Goal: Task Accomplishment & Management: Complete application form

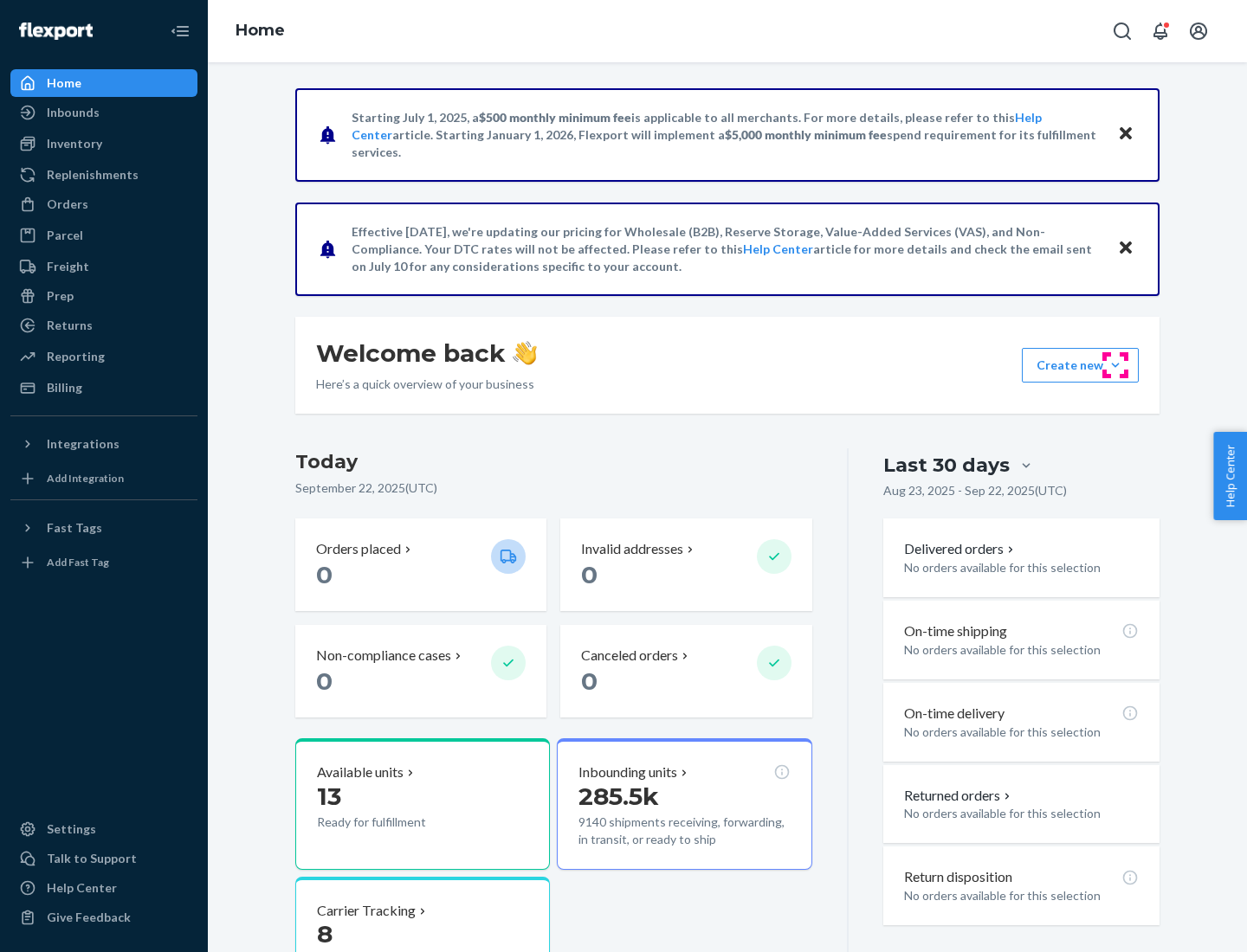
click at [1116, 366] on button "Create new Create new inbound Create new order Create new product" at bounding box center [1080, 365] width 117 height 35
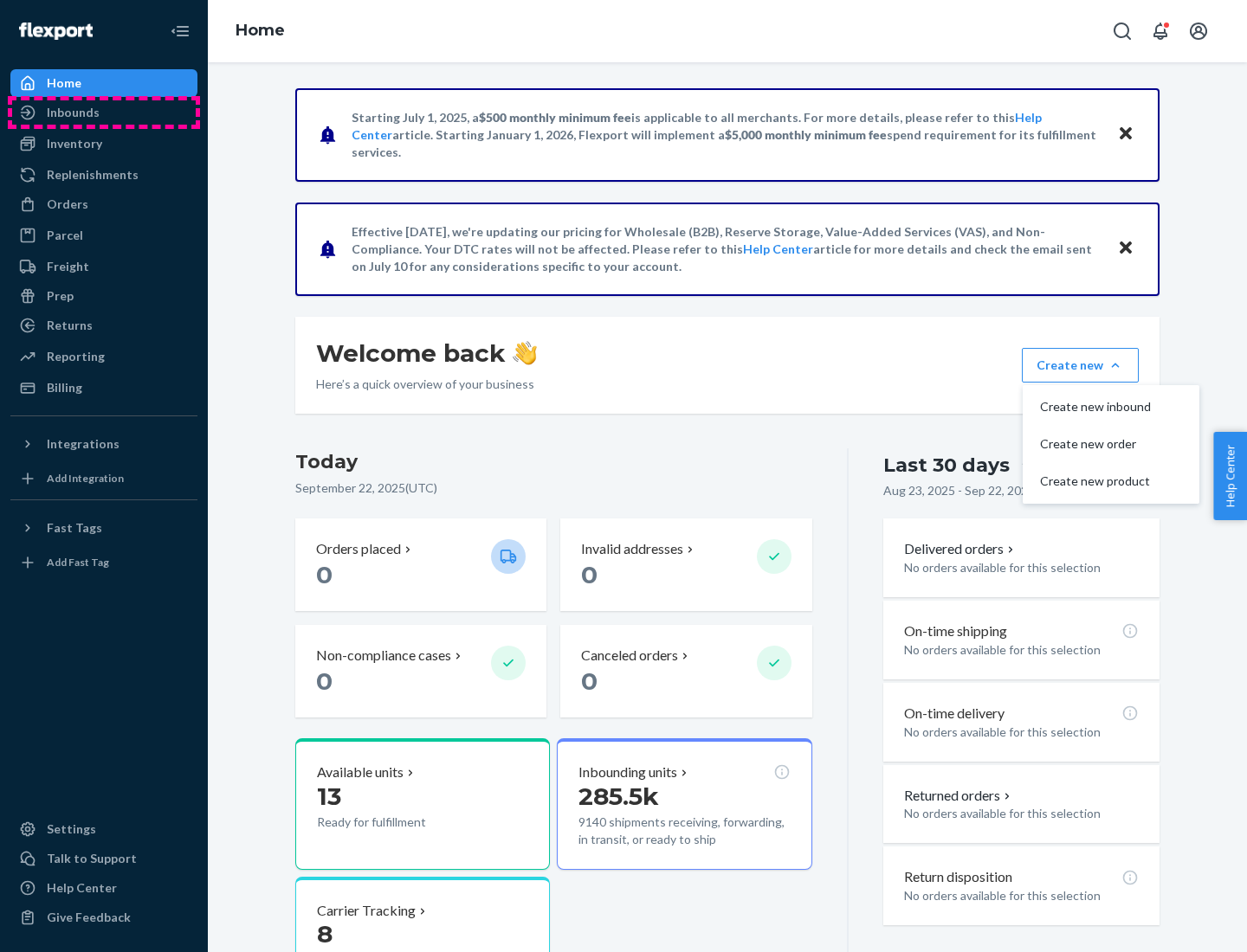
click at [104, 113] on div "Inbounds" at bounding box center [104, 112] width 184 height 24
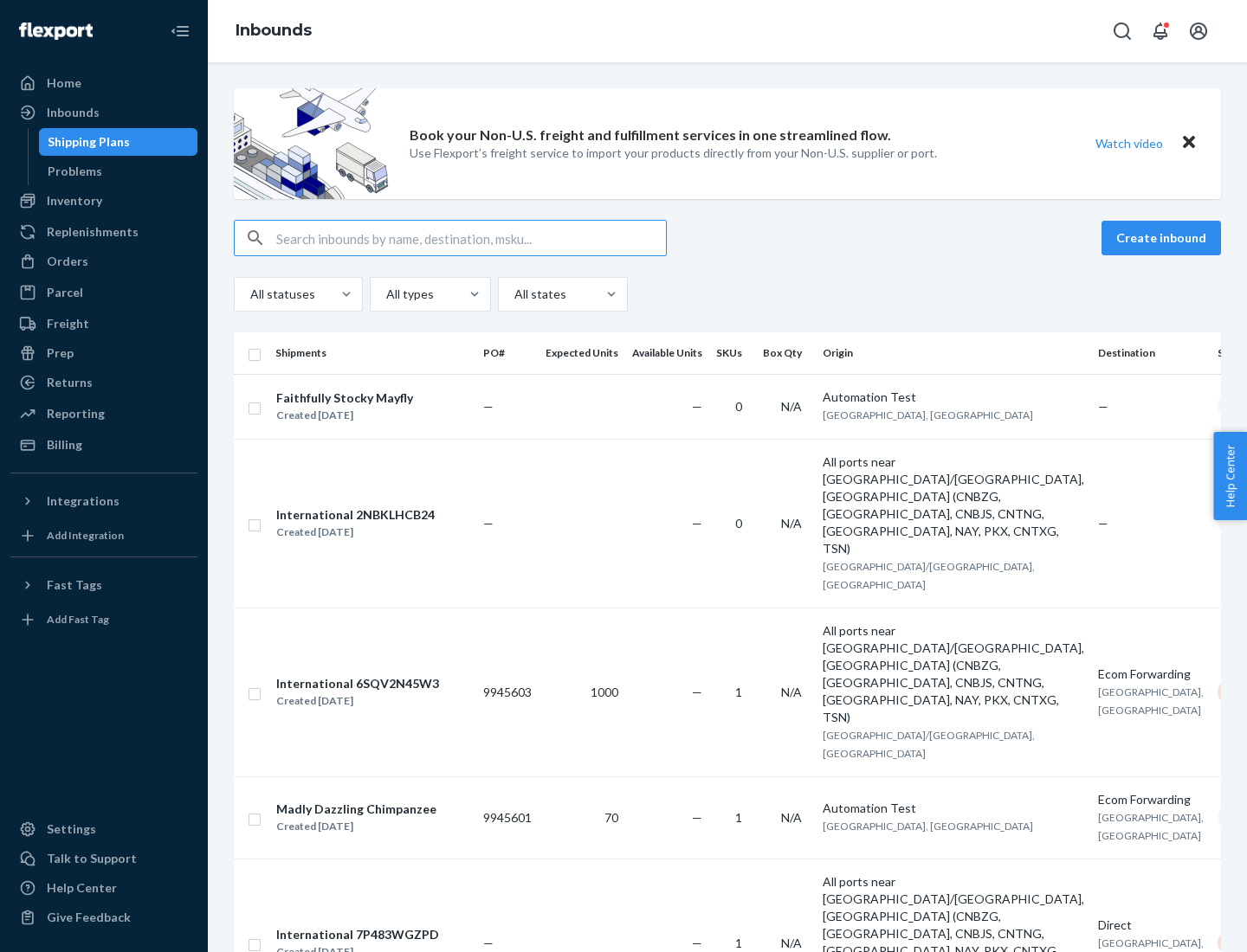
click at [1164, 238] on button "Create inbound" at bounding box center [1161, 238] width 120 height 35
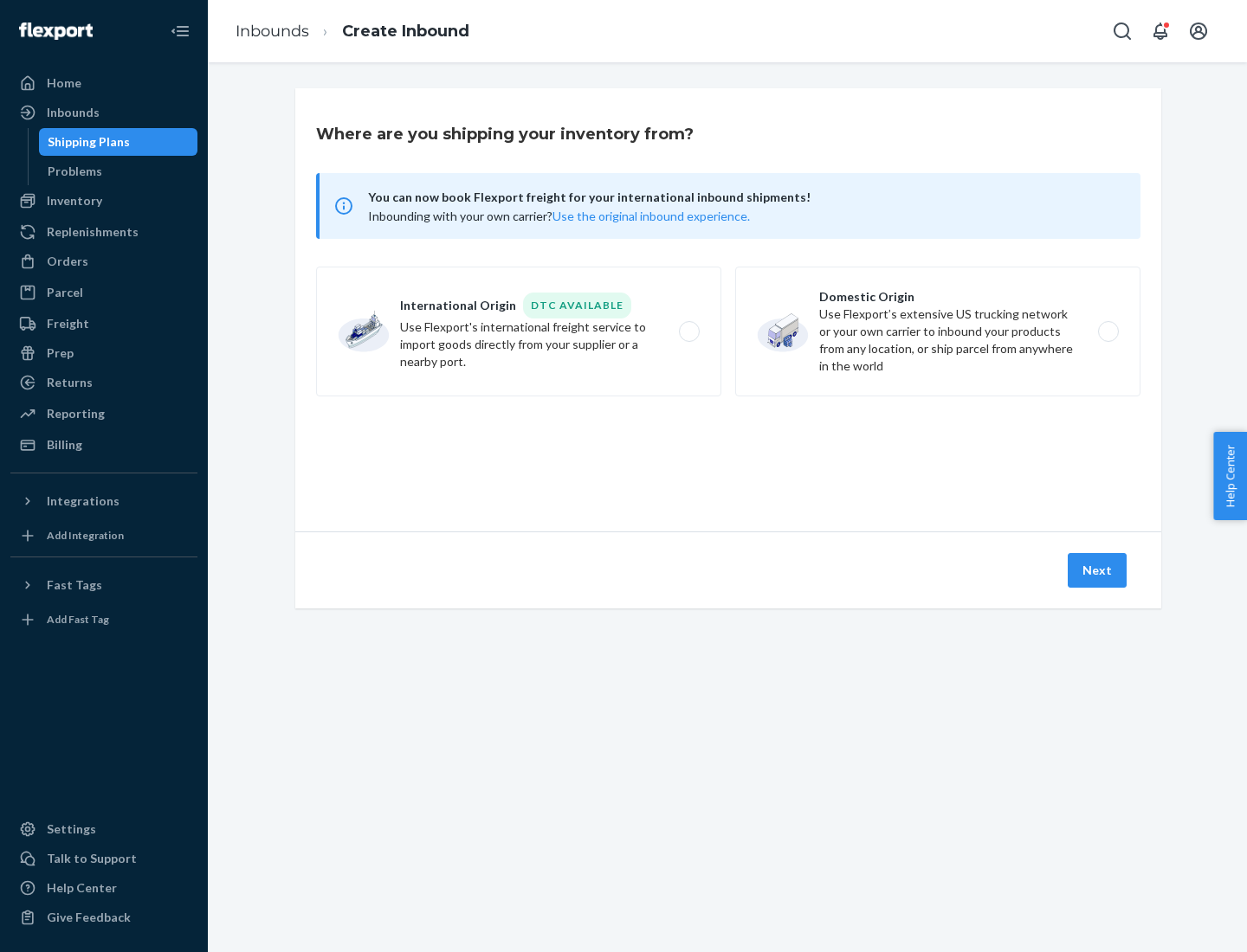
click at [938, 332] on label "Domestic Origin Use Flexport’s extensive US trucking network or your own carrie…" at bounding box center [937, 331] width 406 height 130
click at [1108, 332] on input "Domestic Origin Use Flexport’s extensive US trucking network or your own carrie…" at bounding box center [1113, 332] width 12 height 12
radio input "true"
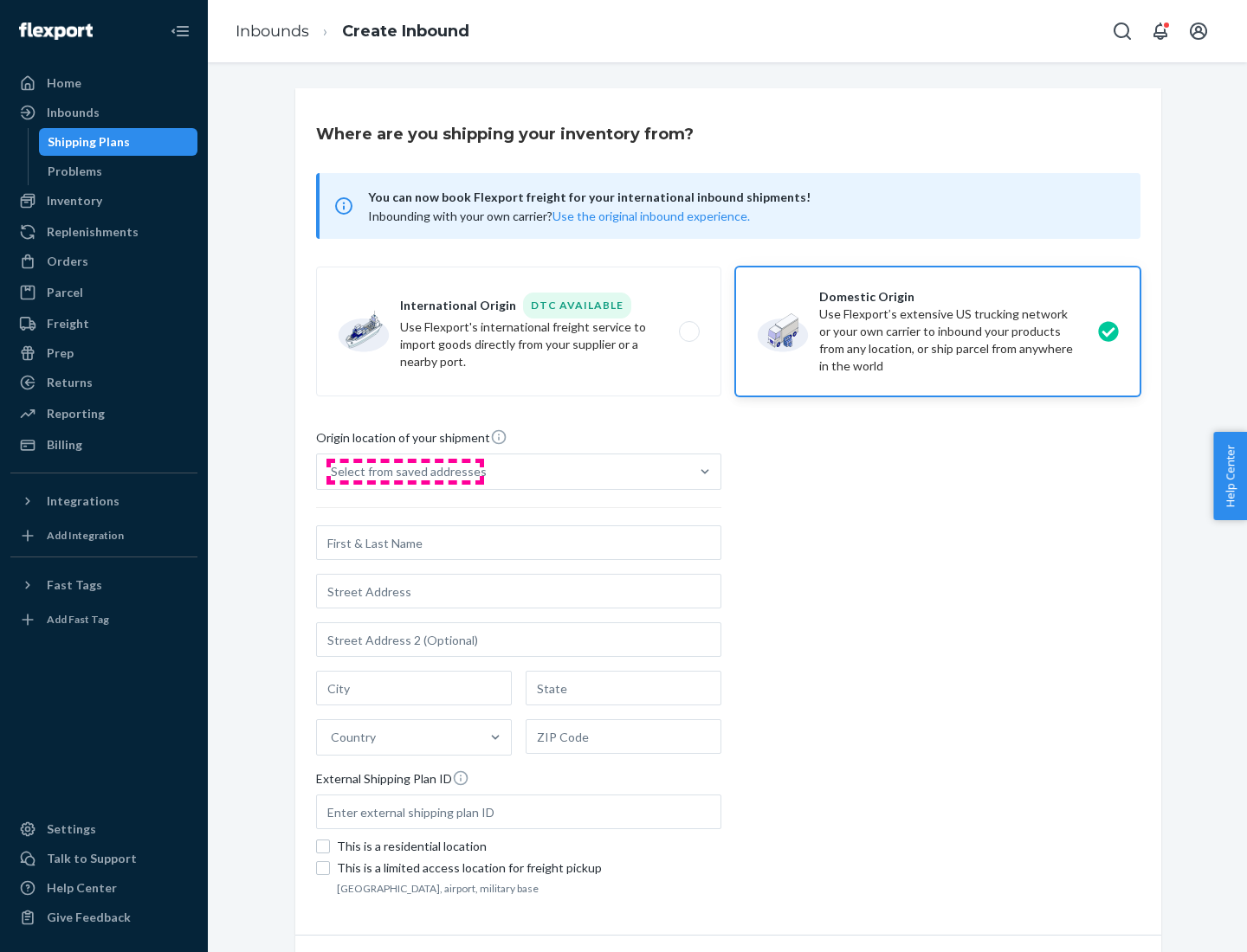
click at [405, 472] on div "Select from saved addresses" at bounding box center [409, 472] width 156 height 18
click at [333, 472] on input "Select from saved addresses" at bounding box center [332, 472] width 2 height 18
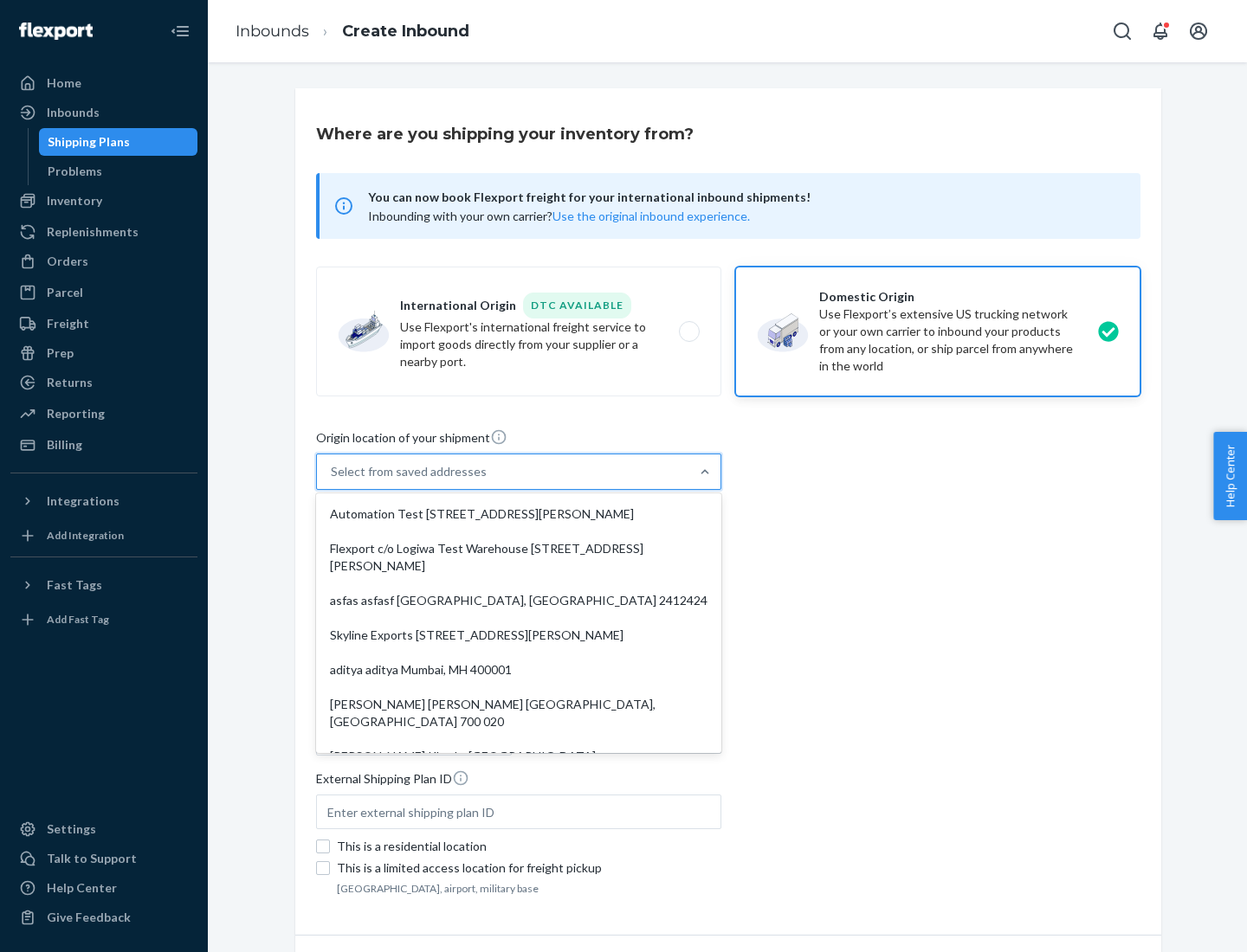
scroll to position [7, 0]
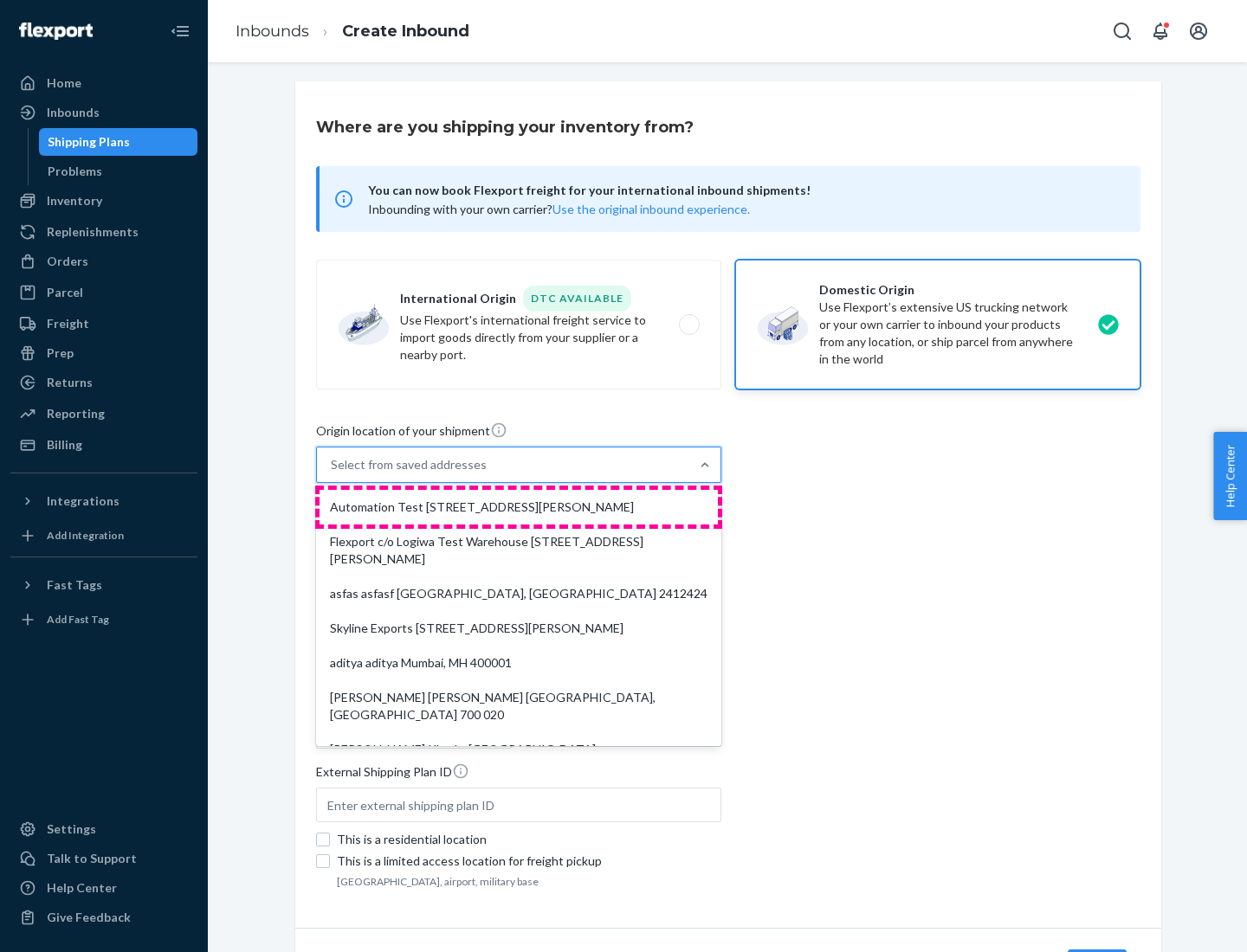
click at [518, 507] on div "Automation Test [STREET_ADDRESS][PERSON_NAME]" at bounding box center [518, 507] width 399 height 35
click at [333, 474] on input "option Automation Test [STREET_ADDRESS][PERSON_NAME]. 9 results available. Use …" at bounding box center [332, 465] width 2 height 18
type input "Automation Test"
type input "9th Floor"
type input "[GEOGRAPHIC_DATA]"
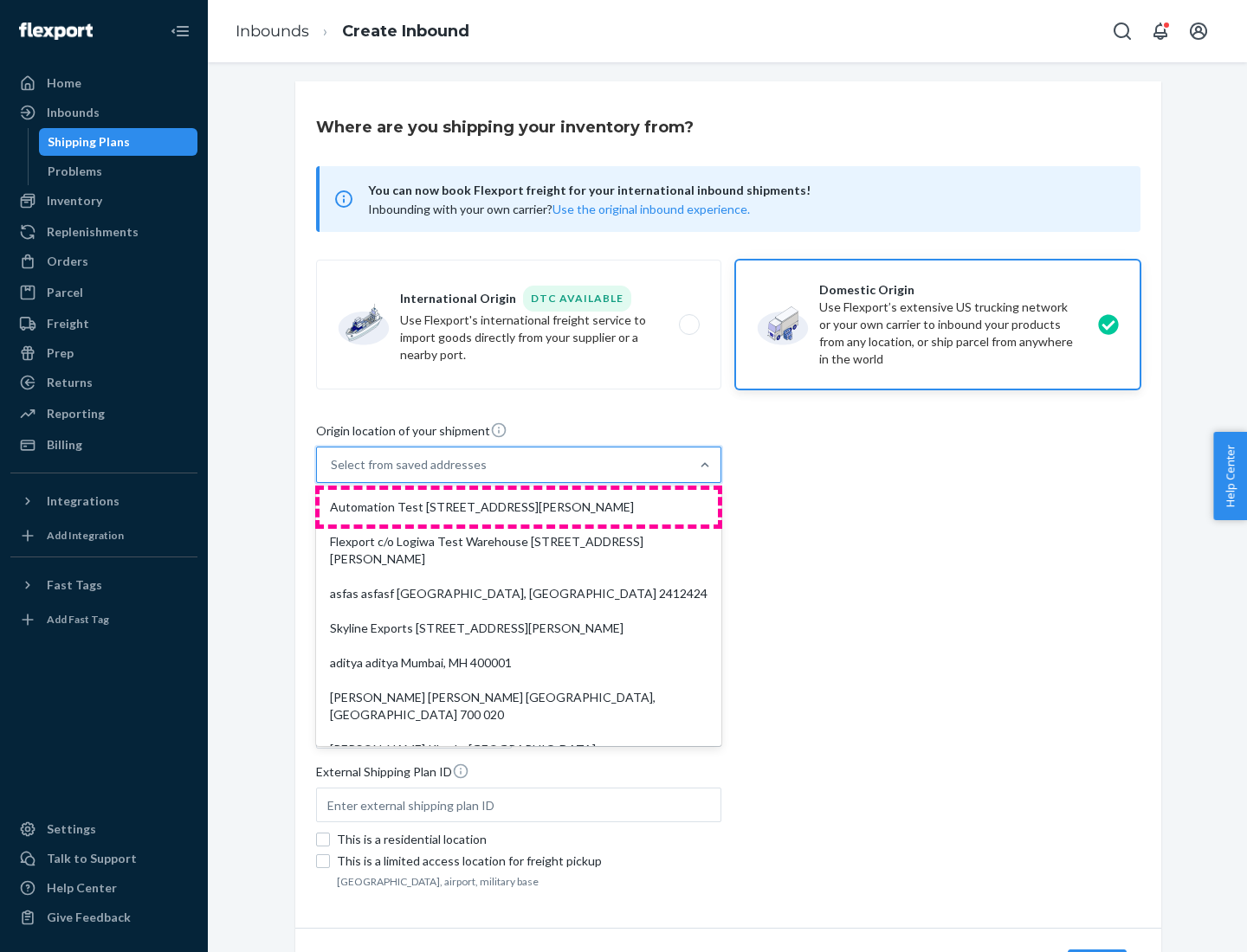
type input "CA"
type input "94104"
type input "[STREET_ADDRESS][PERSON_NAME]"
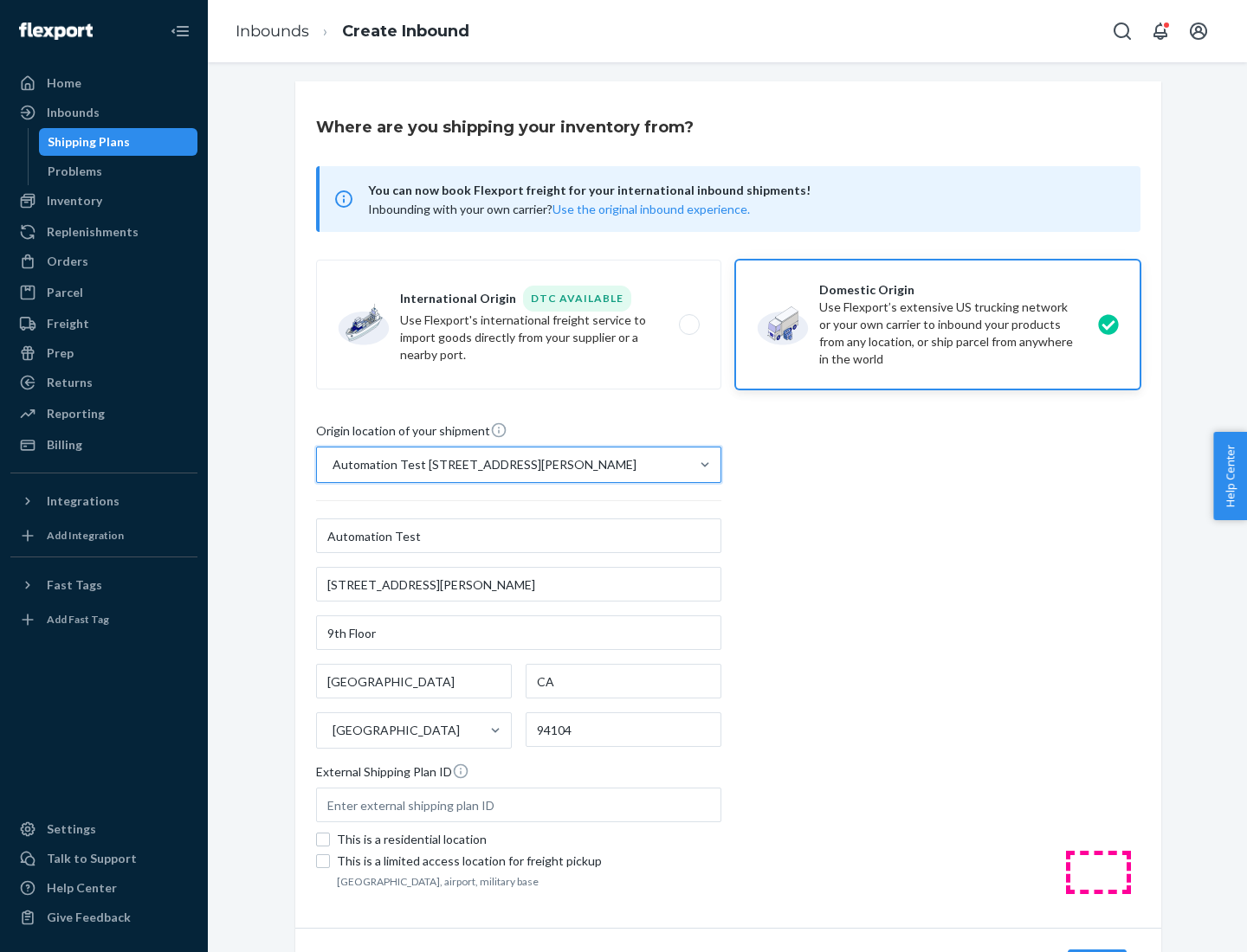
scroll to position [101, 0]
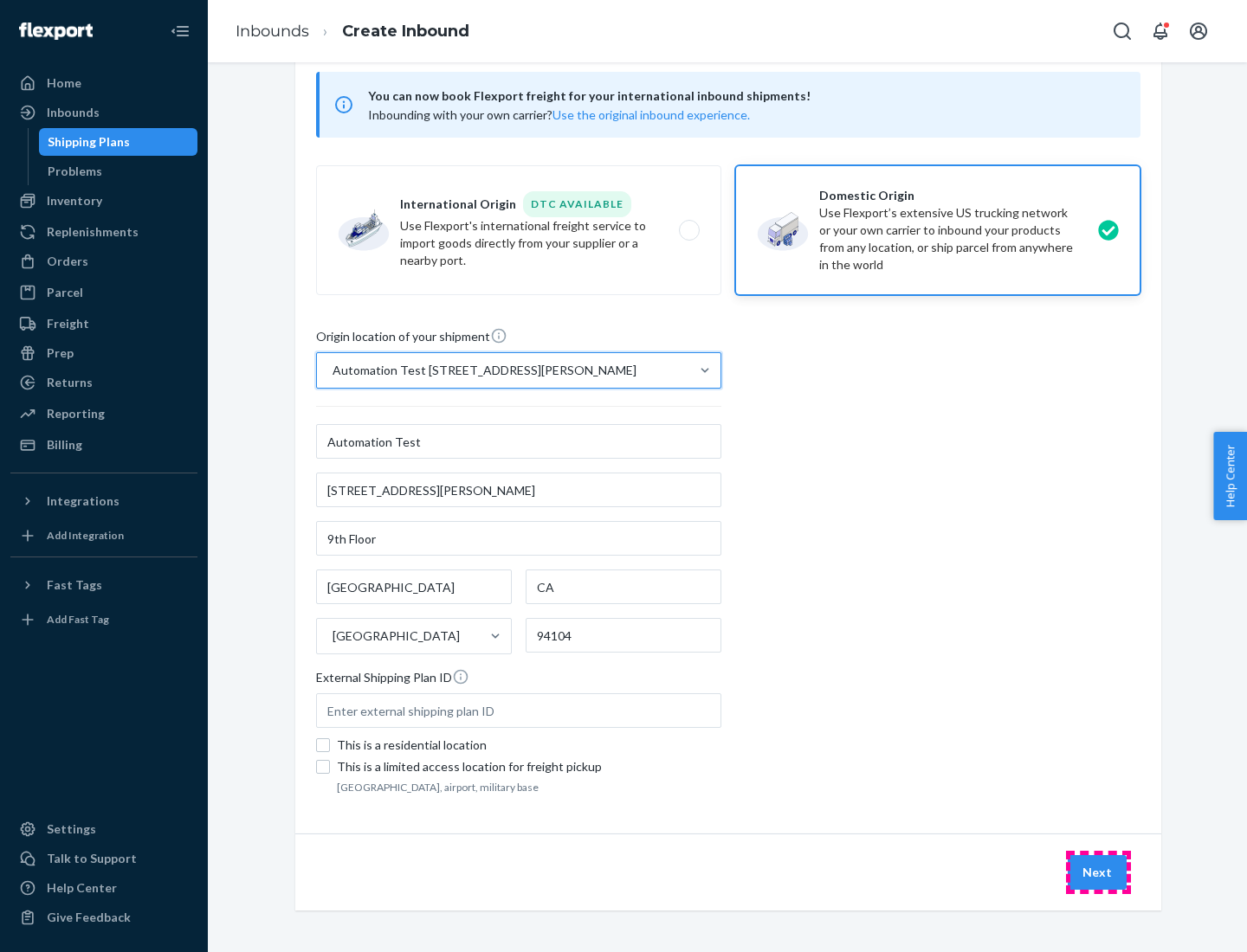
click at [1098, 872] on button "Next" at bounding box center [1097, 872] width 59 height 35
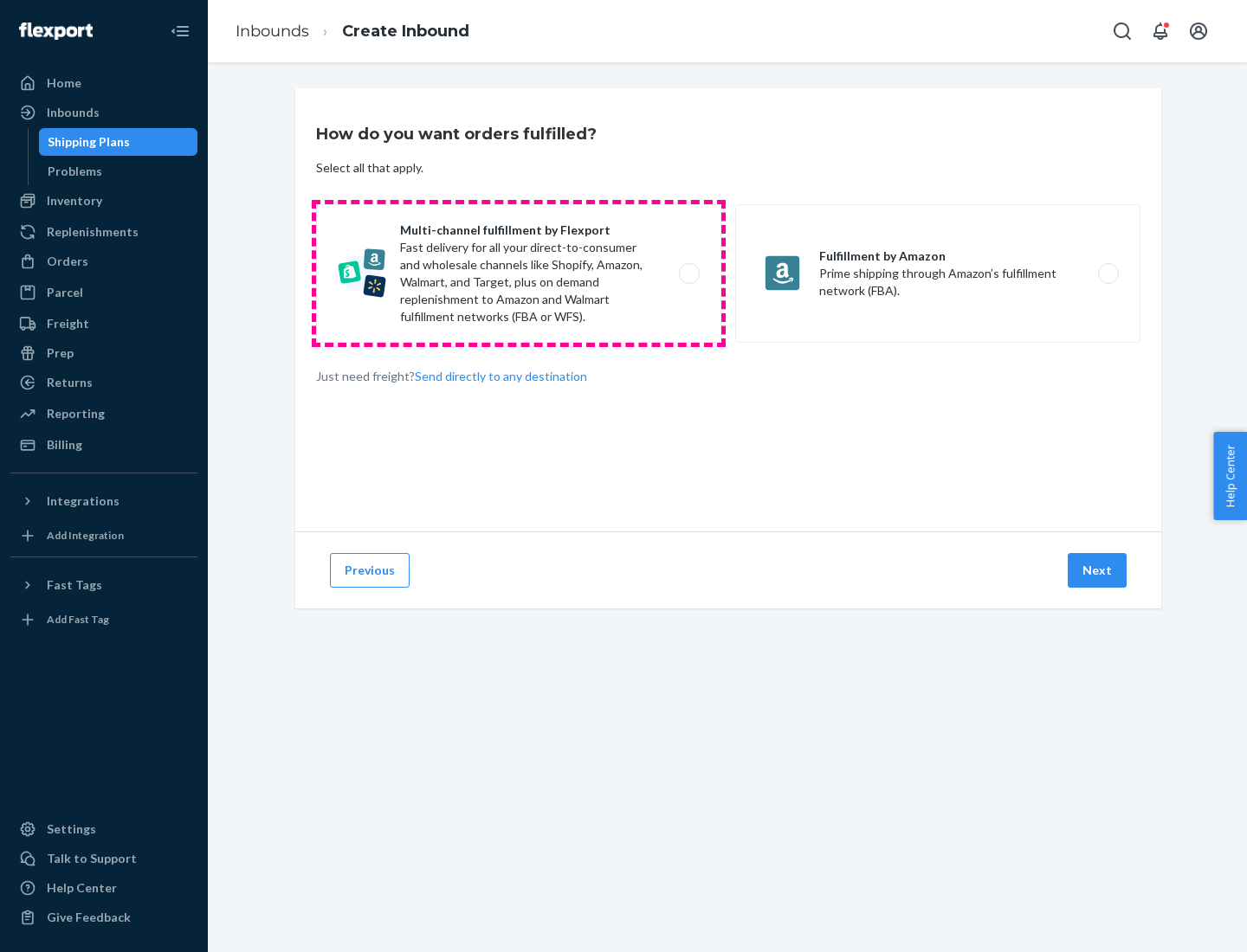
click at [518, 273] on label "Multi-channel fulfillment by Flexport Fast delivery for all your direct-to-cons…" at bounding box center [518, 273] width 406 height 138
click at [689, 273] on input "Multi-channel fulfillment by Flexport Fast delivery for all your direct-to-cons…" at bounding box center [694, 273] width 12 height 12
radio input "true"
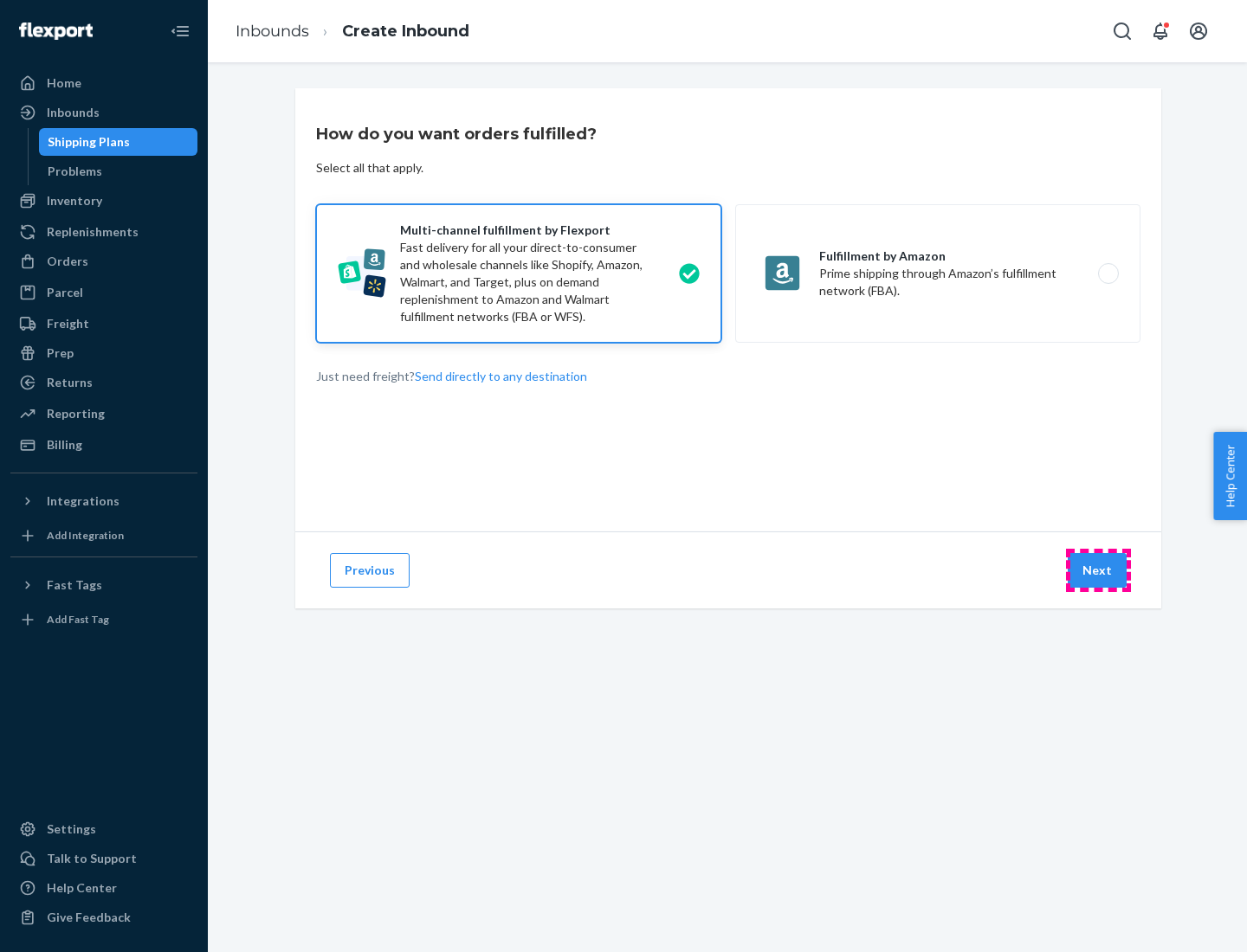
click at [1098, 570] on button "Next" at bounding box center [1097, 570] width 59 height 35
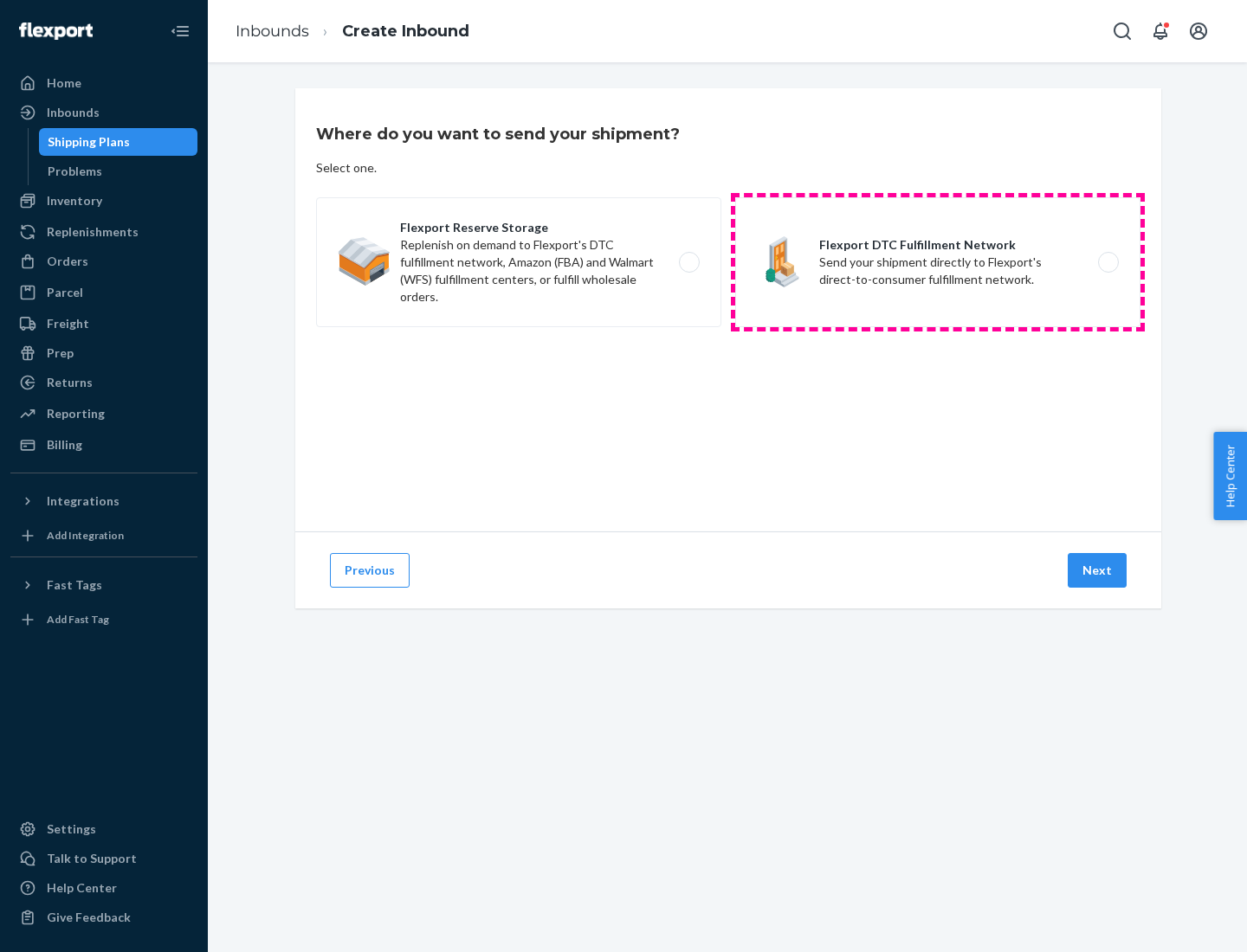
click at [938, 263] on label "Flexport DTC Fulfillment Network Send your shipment directly to Flexport's dire…" at bounding box center [937, 262] width 406 height 130
click at [1108, 263] on input "Flexport DTC Fulfillment Network Send your shipment directly to Flexport's dire…" at bounding box center [1113, 263] width 12 height 12
radio input "true"
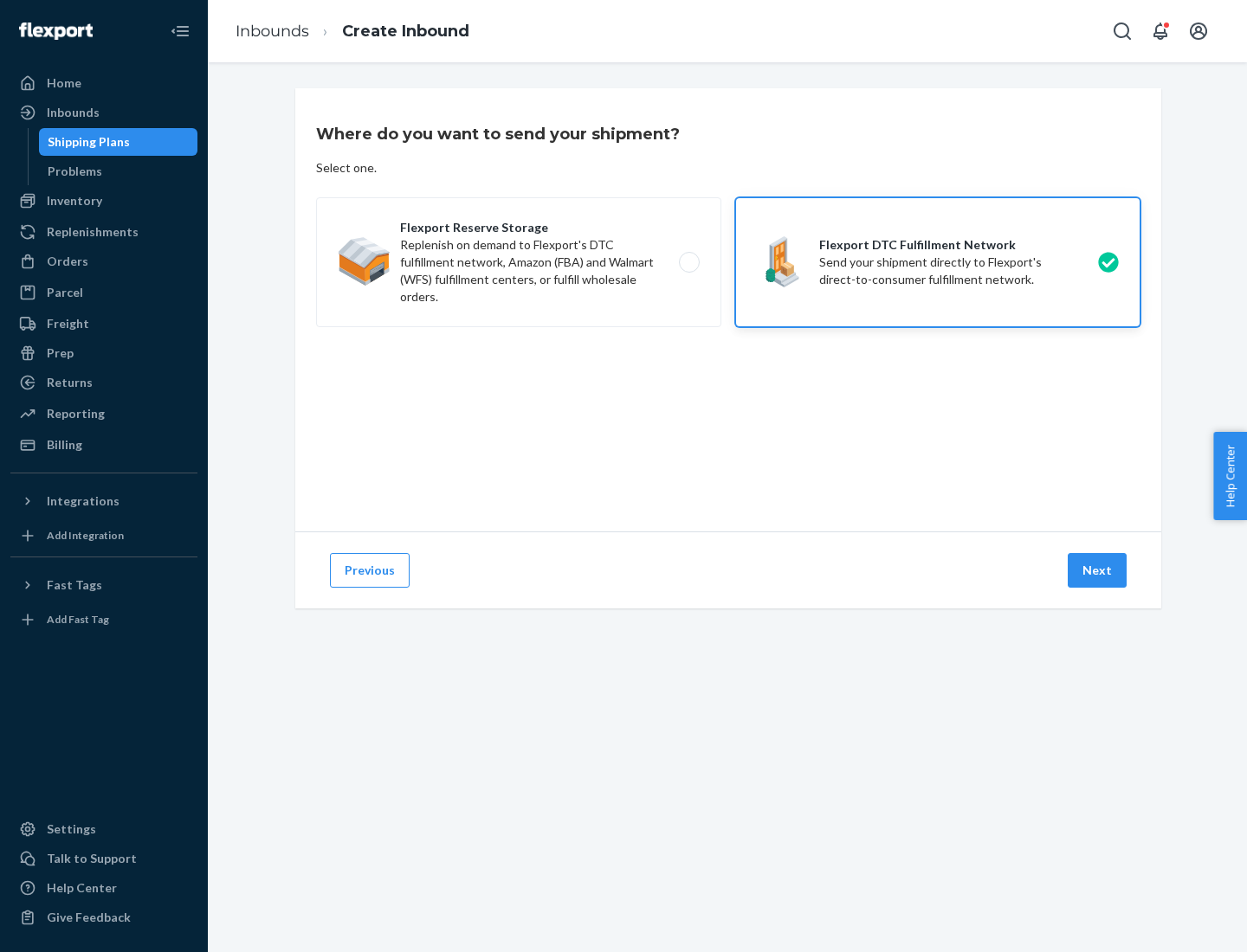
click at [1098, 570] on button "Next" at bounding box center [1097, 570] width 59 height 35
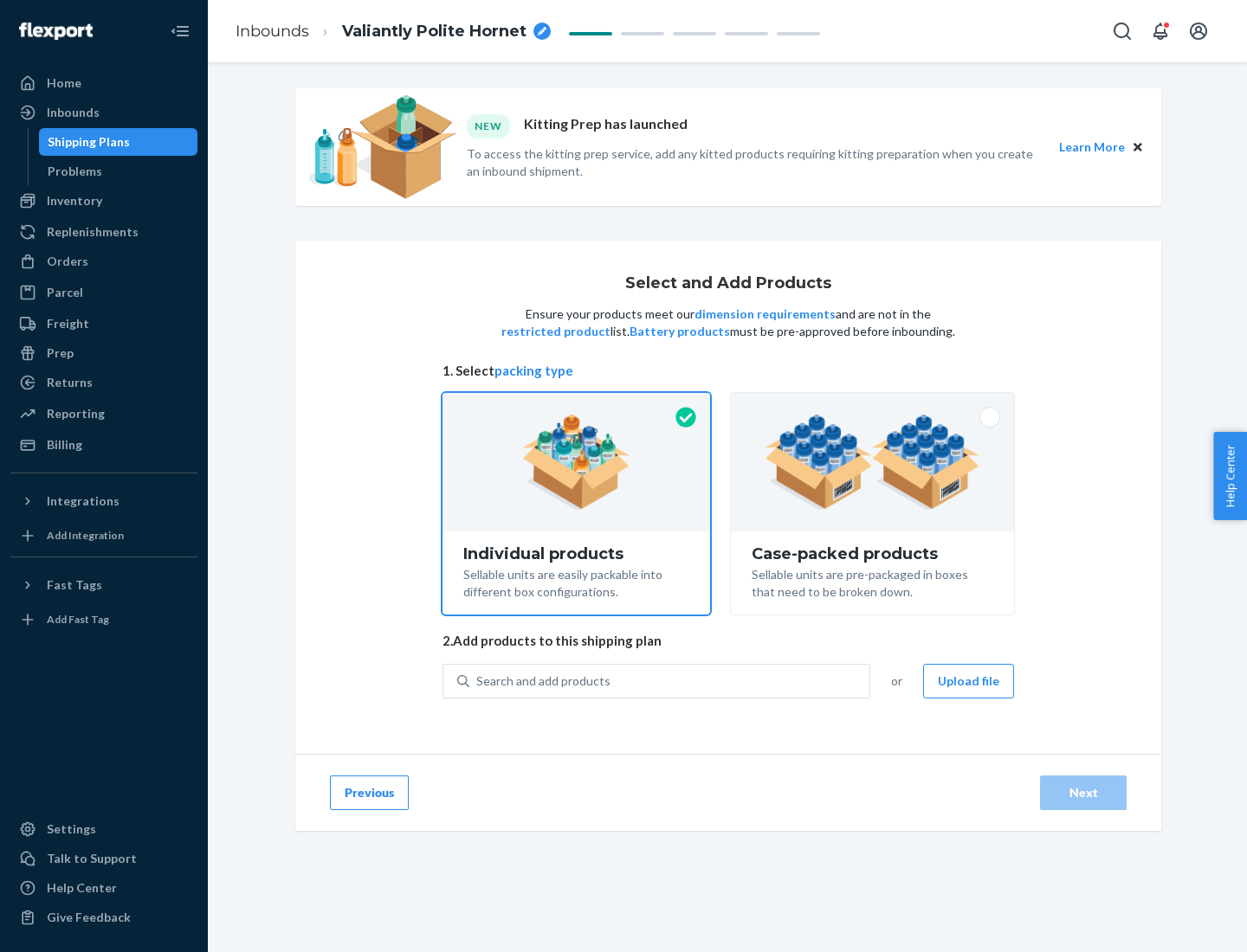
click at [872, 462] on img at bounding box center [872, 461] width 216 height 95
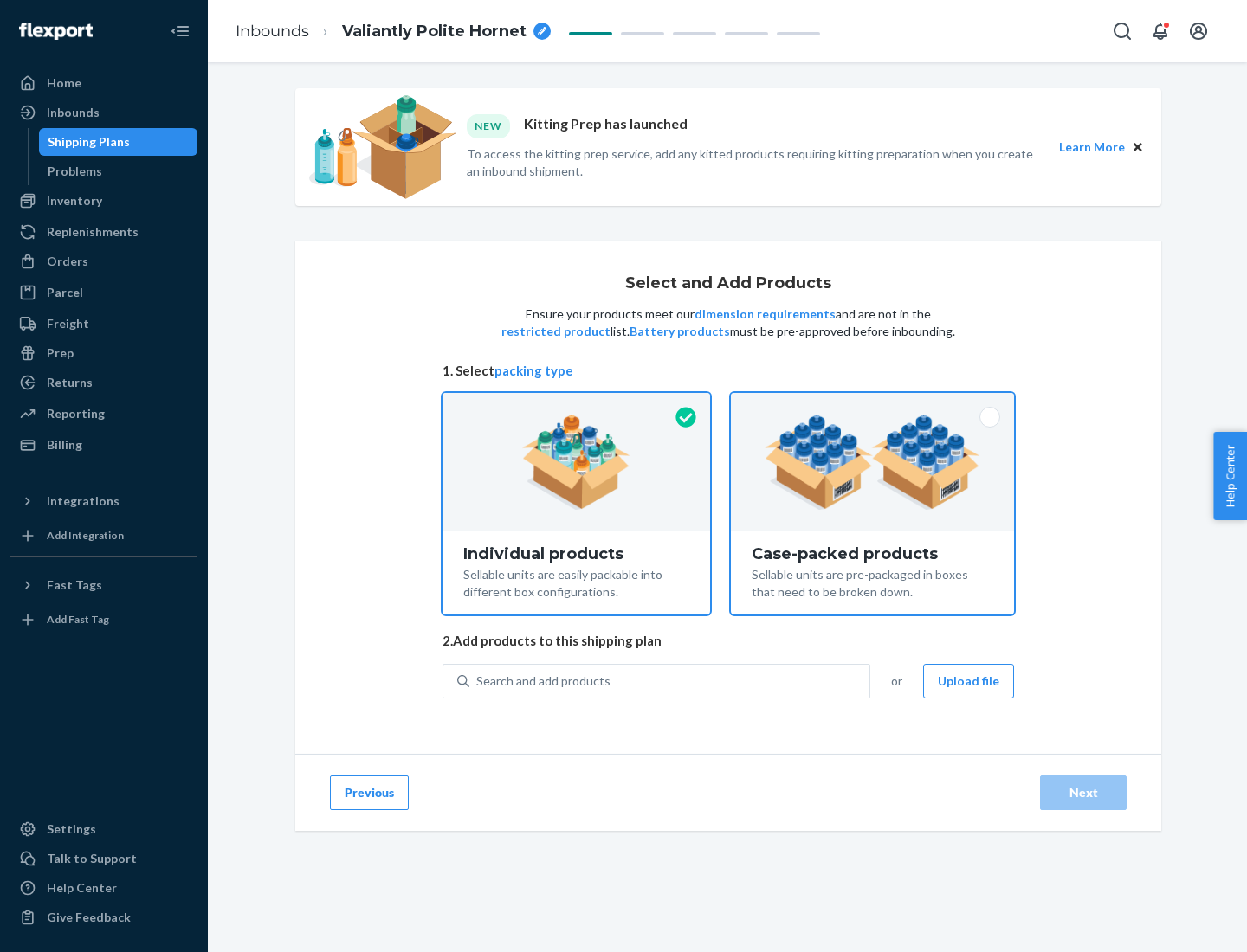
click at [872, 405] on input "Case-packed products Sellable units are pre-packaged in boxes that need to be b…" at bounding box center [872, 398] width 12 height 12
radio input "true"
radio input "false"
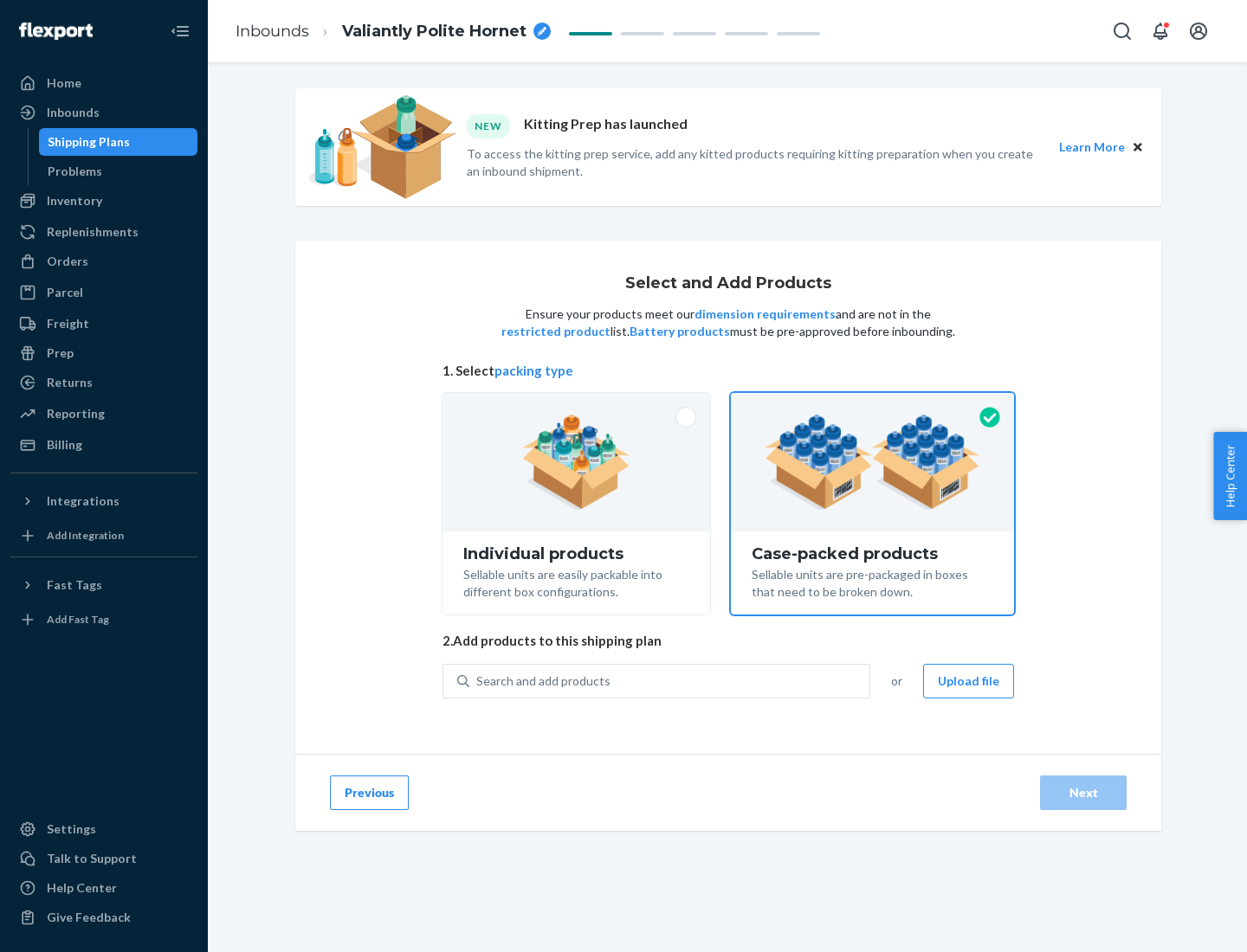
click at [670, 681] on div "Search and add products" at bounding box center [669, 681] width 400 height 31
click at [478, 681] on input "Search and add products" at bounding box center [477, 681] width 2 height 18
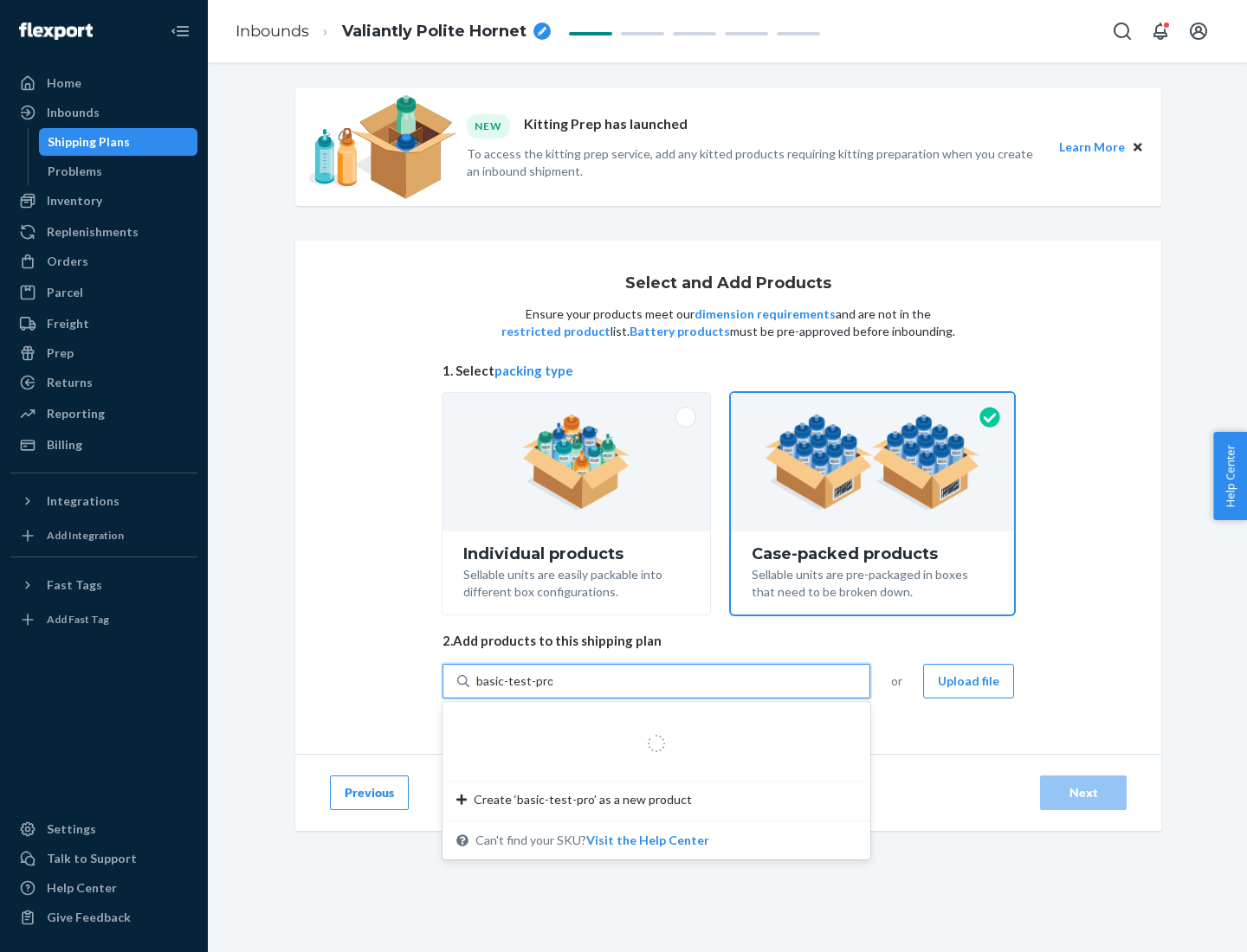
type input "basic-test-product-1"
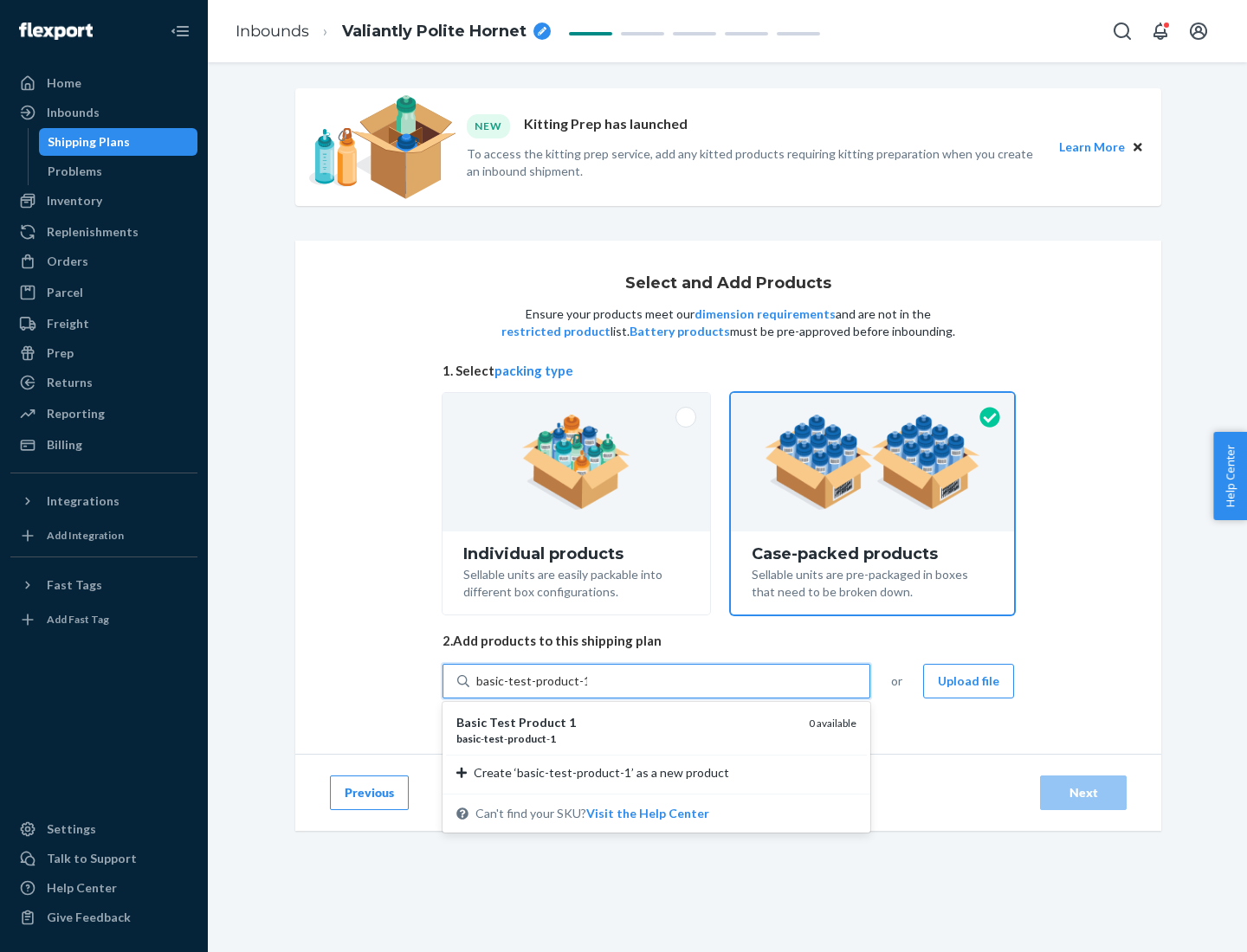
click at [626, 738] on div "basic - test - product - 1" at bounding box center [625, 738] width 338 height 15
click at [587, 690] on input "basic-test-product-1" at bounding box center [532, 681] width 111 height 18
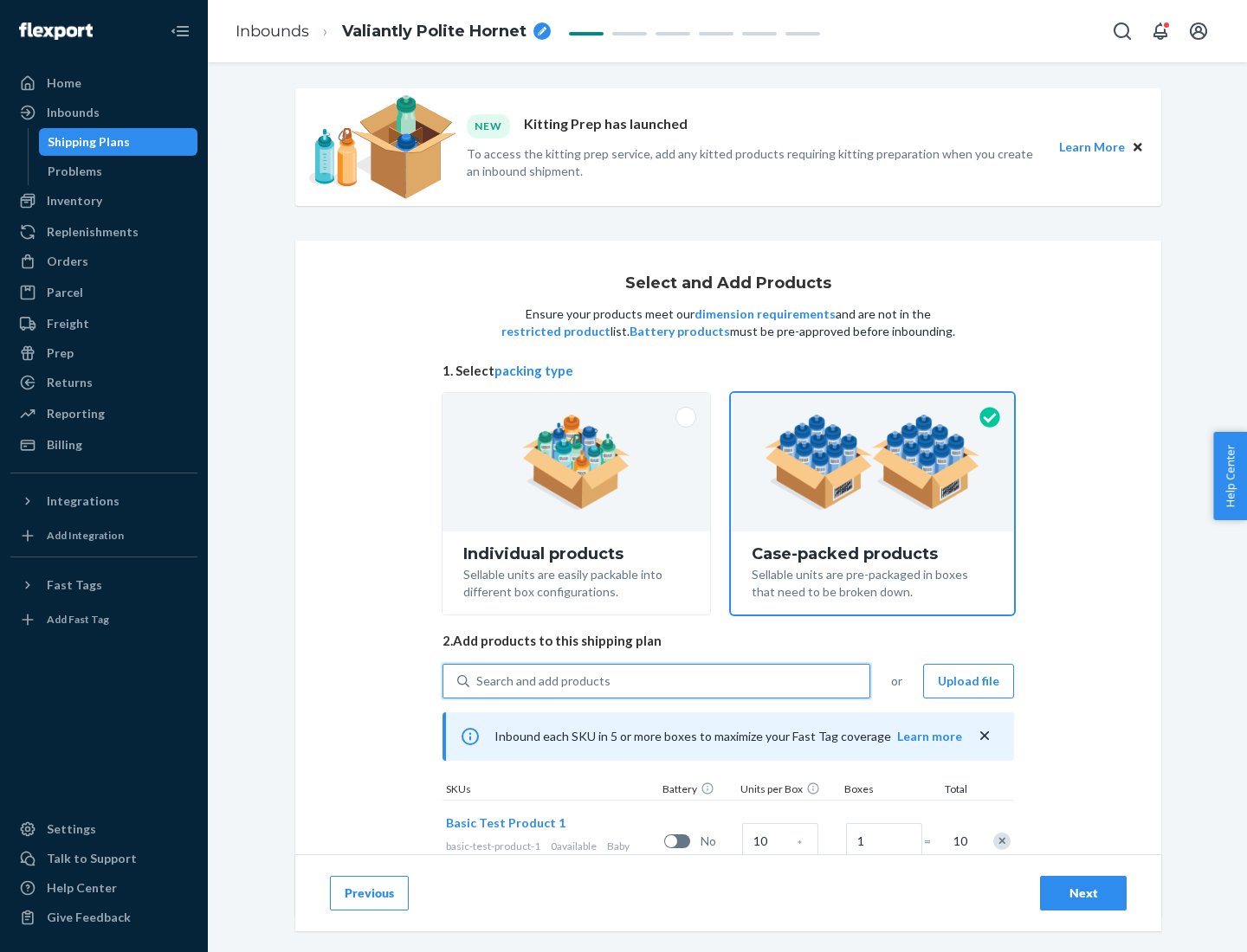
scroll to position [62, 0]
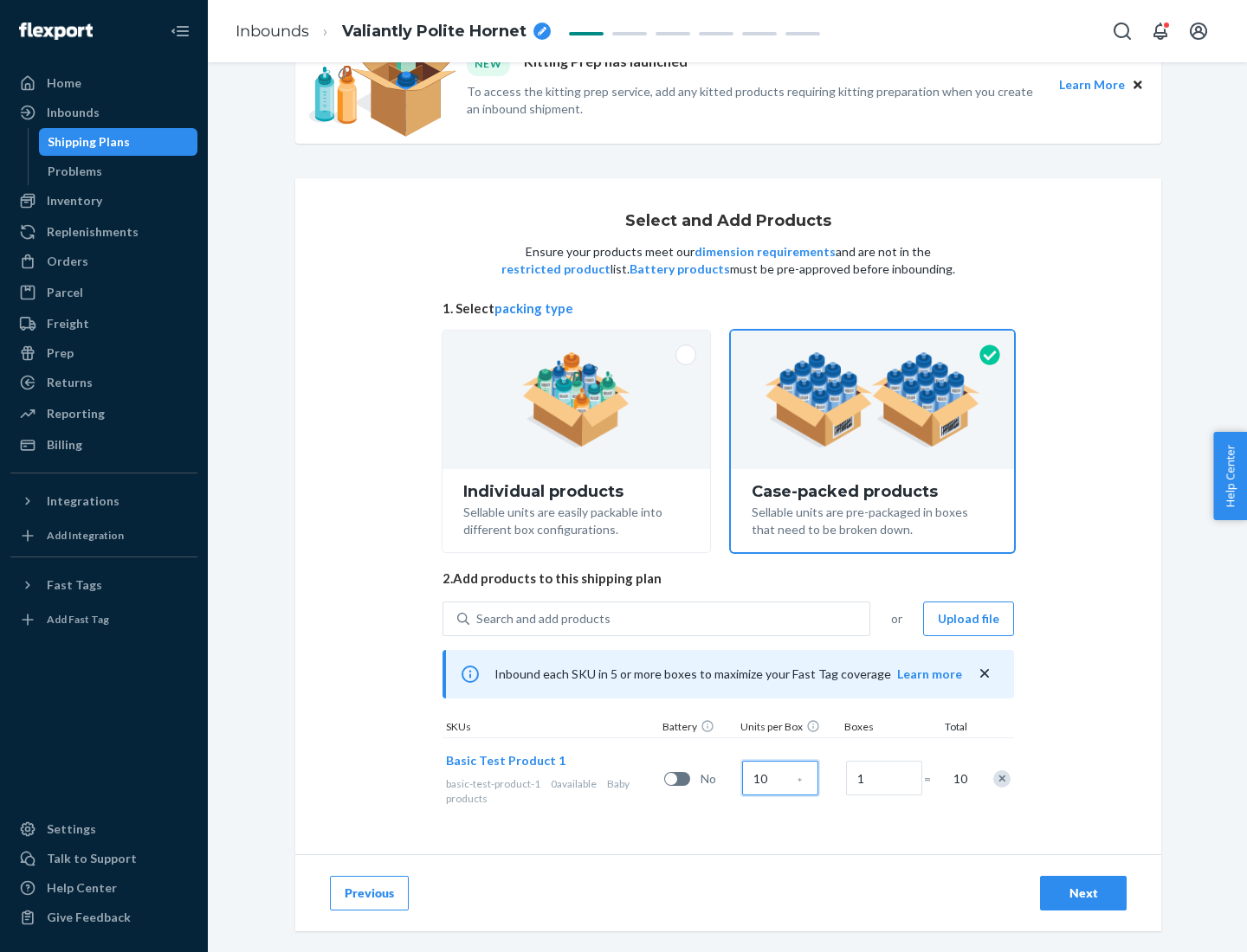
type input "10"
type input "7"
click at [1083, 893] on div "Next" at bounding box center [1083, 893] width 57 height 18
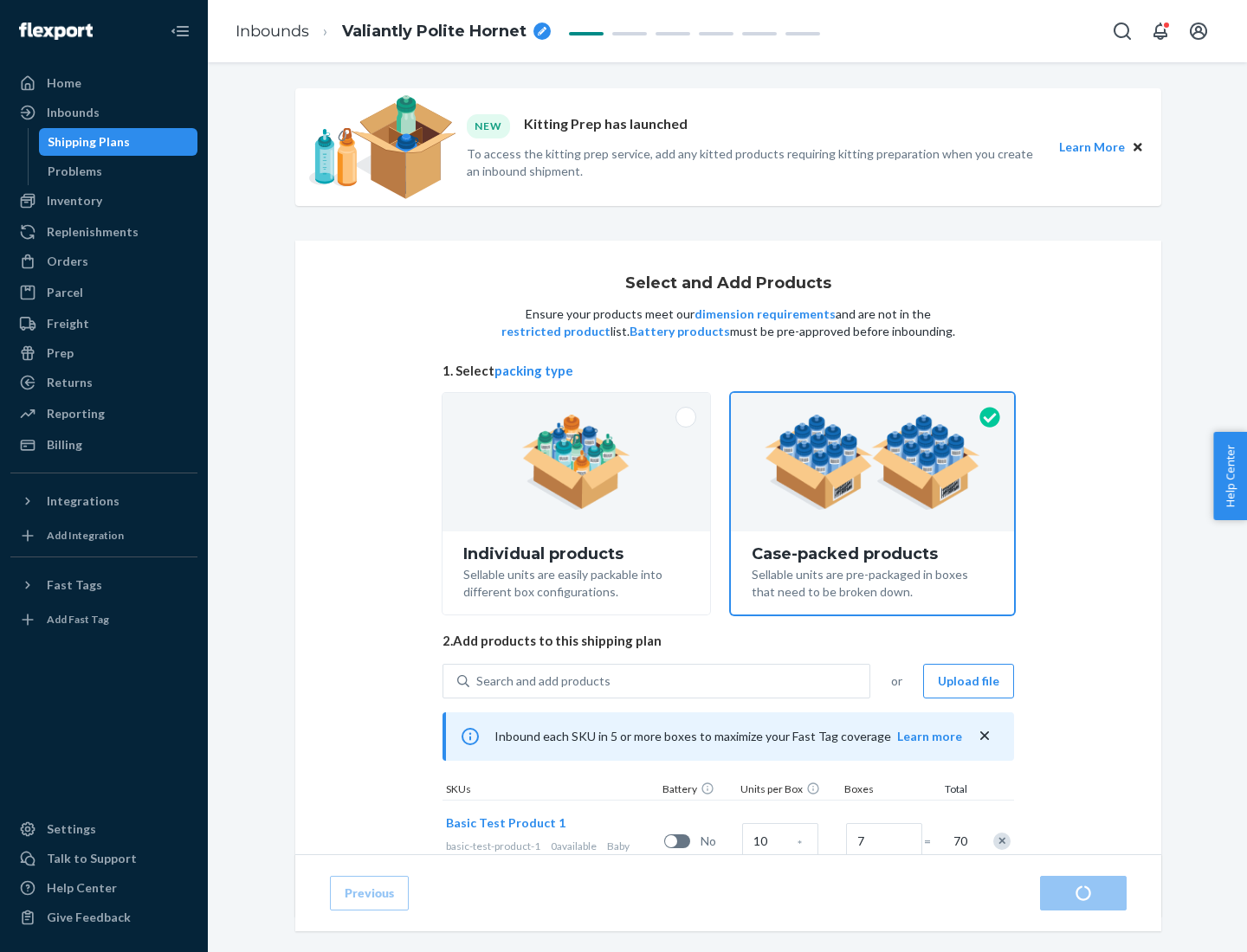
radio input "true"
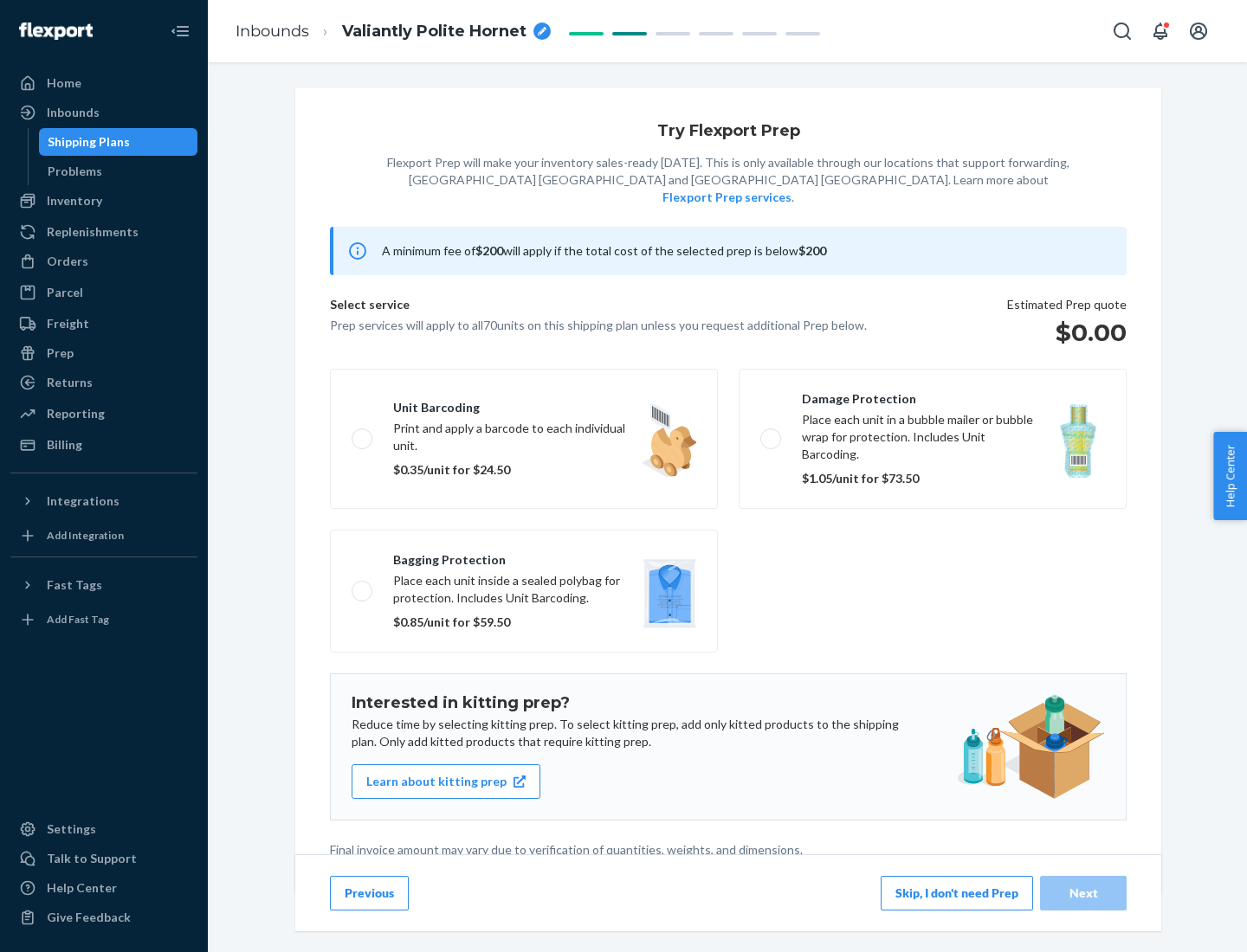
scroll to position [4, 0]
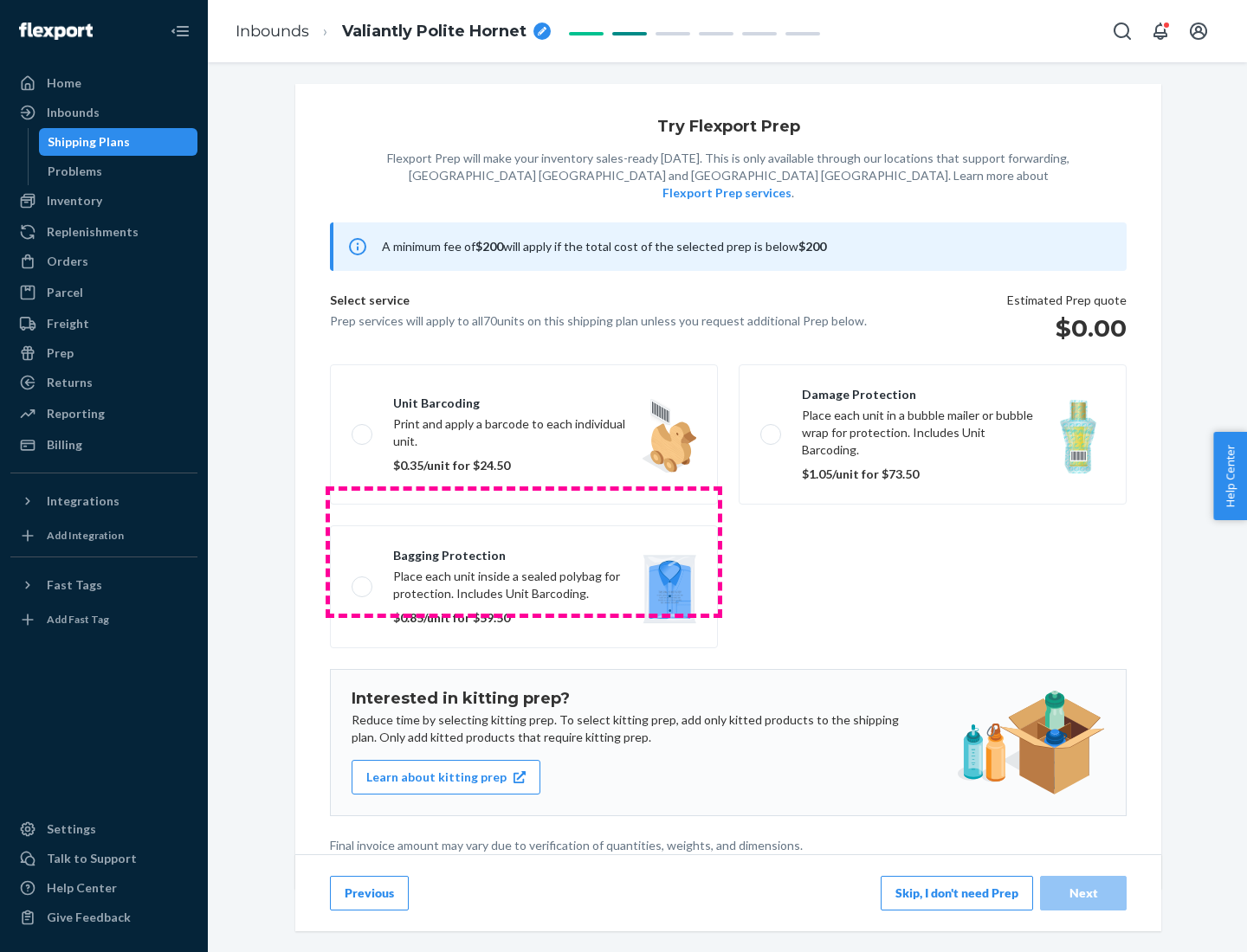
click at [524, 551] on label "Bagging protection Place each unit inside a sealed polybag for protection. Incl…" at bounding box center [524, 586] width 388 height 123
click at [363, 581] on input "Bagging protection Place each unit inside a sealed polybag for protection. Incl…" at bounding box center [357, 586] width 12 height 12
checkbox input "true"
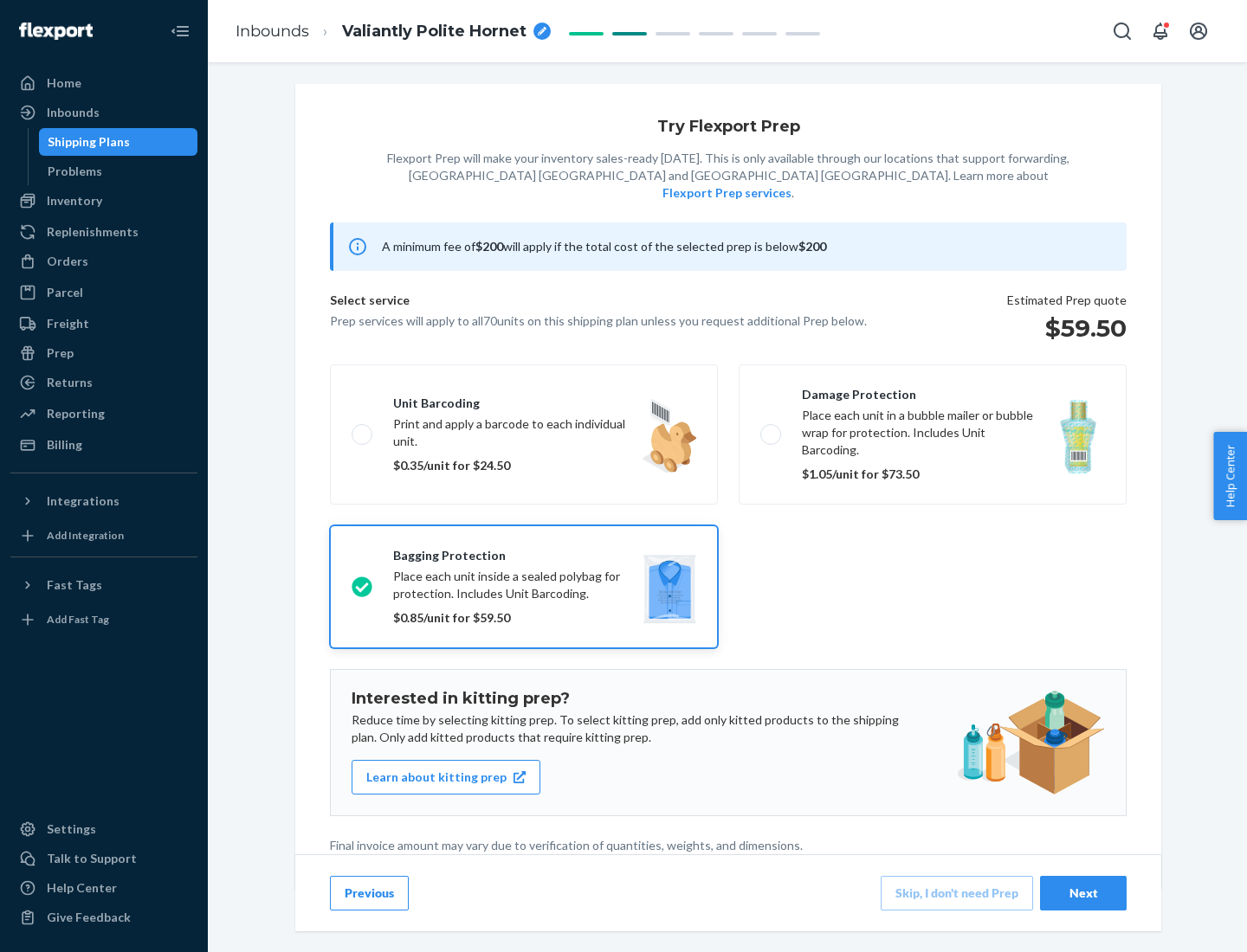
click at [1083, 893] on div "Next" at bounding box center [1083, 893] width 57 height 18
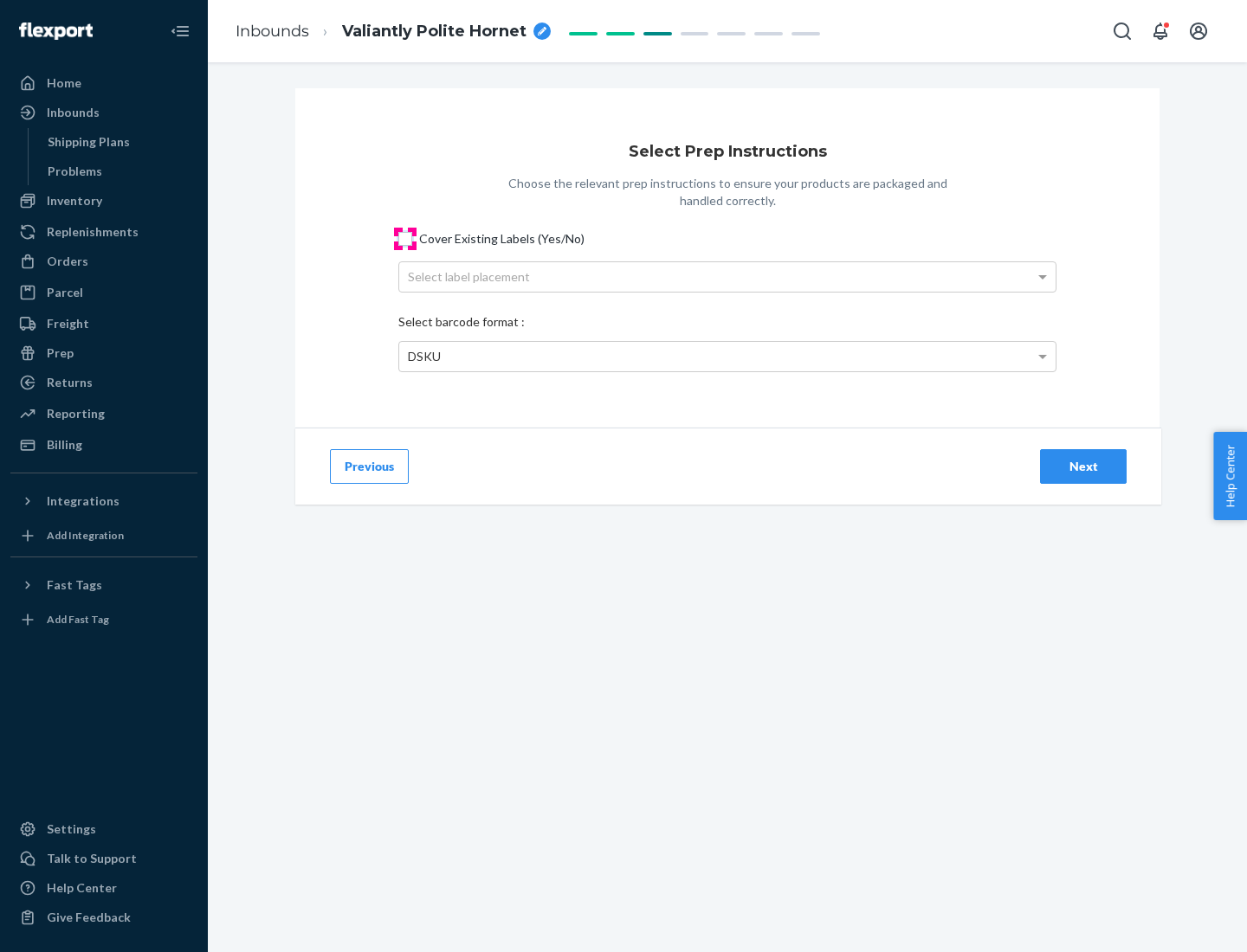
click at [406, 238] on input "Cover Existing Labels (Yes/No)" at bounding box center [406, 239] width 14 height 14
checkbox input "true"
click at [727, 276] on div "Select label placement" at bounding box center [727, 277] width 656 height 29
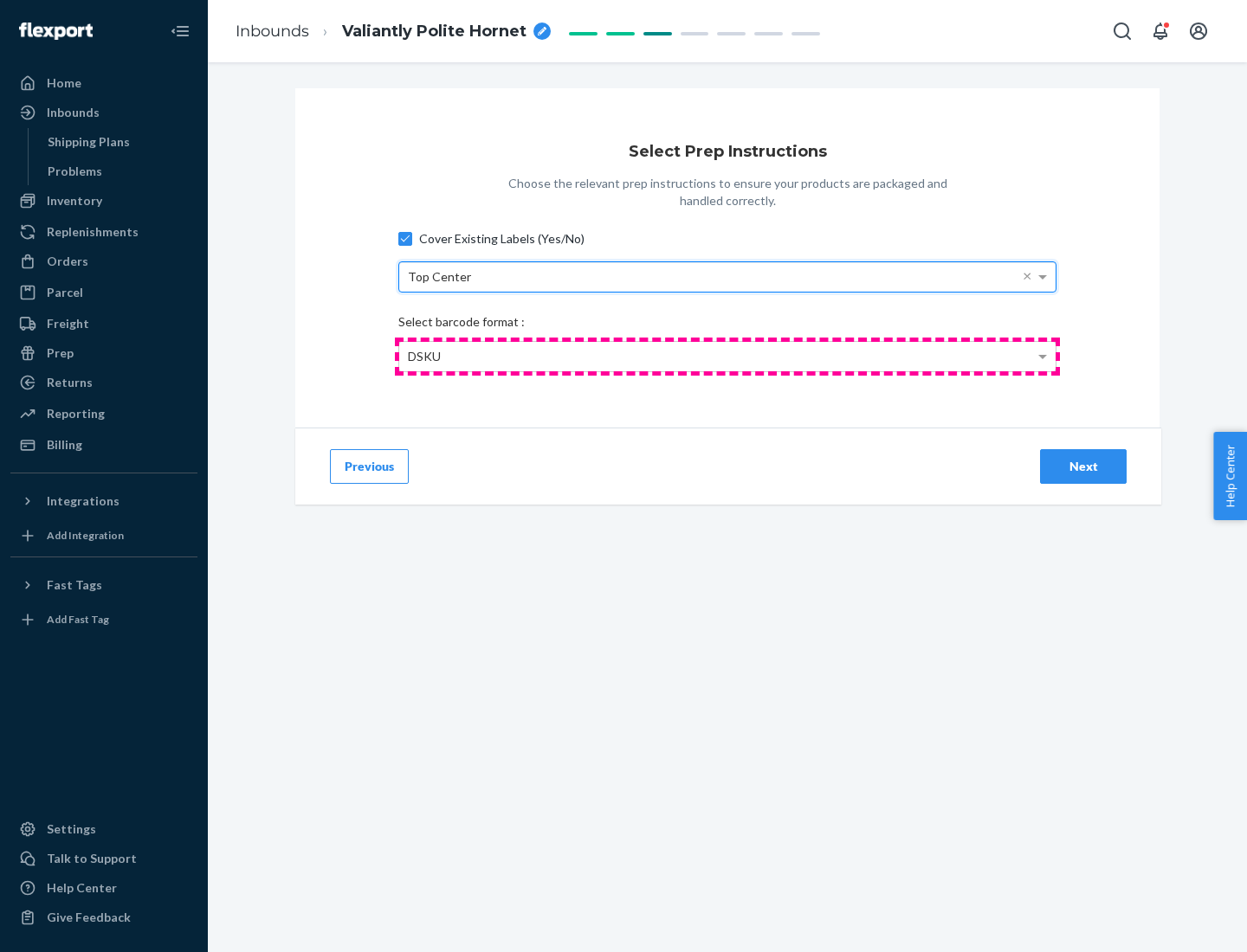
click at [727, 356] on div "DSKU" at bounding box center [727, 356] width 656 height 29
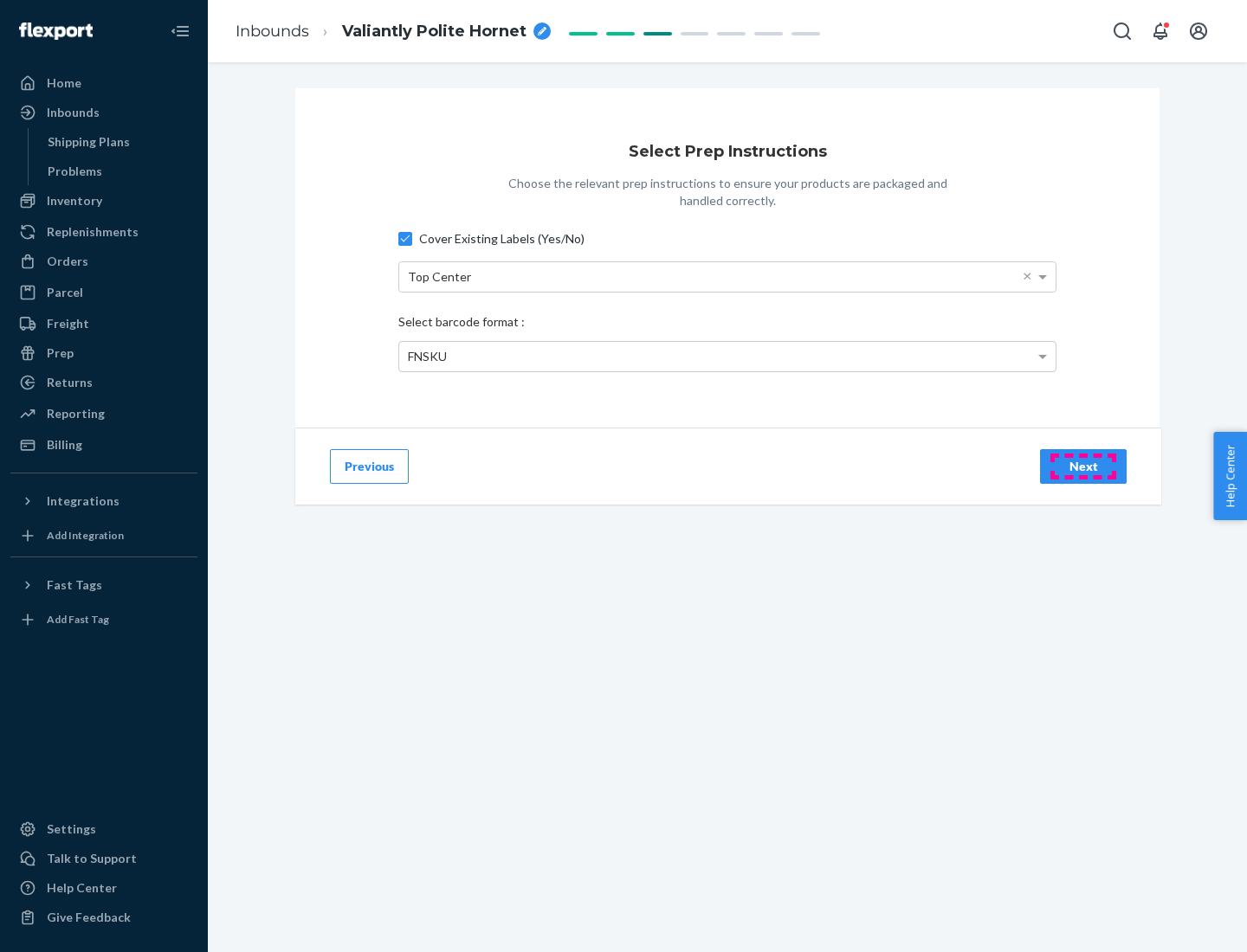
click at [1083, 466] on div "Next" at bounding box center [1083, 467] width 57 height 18
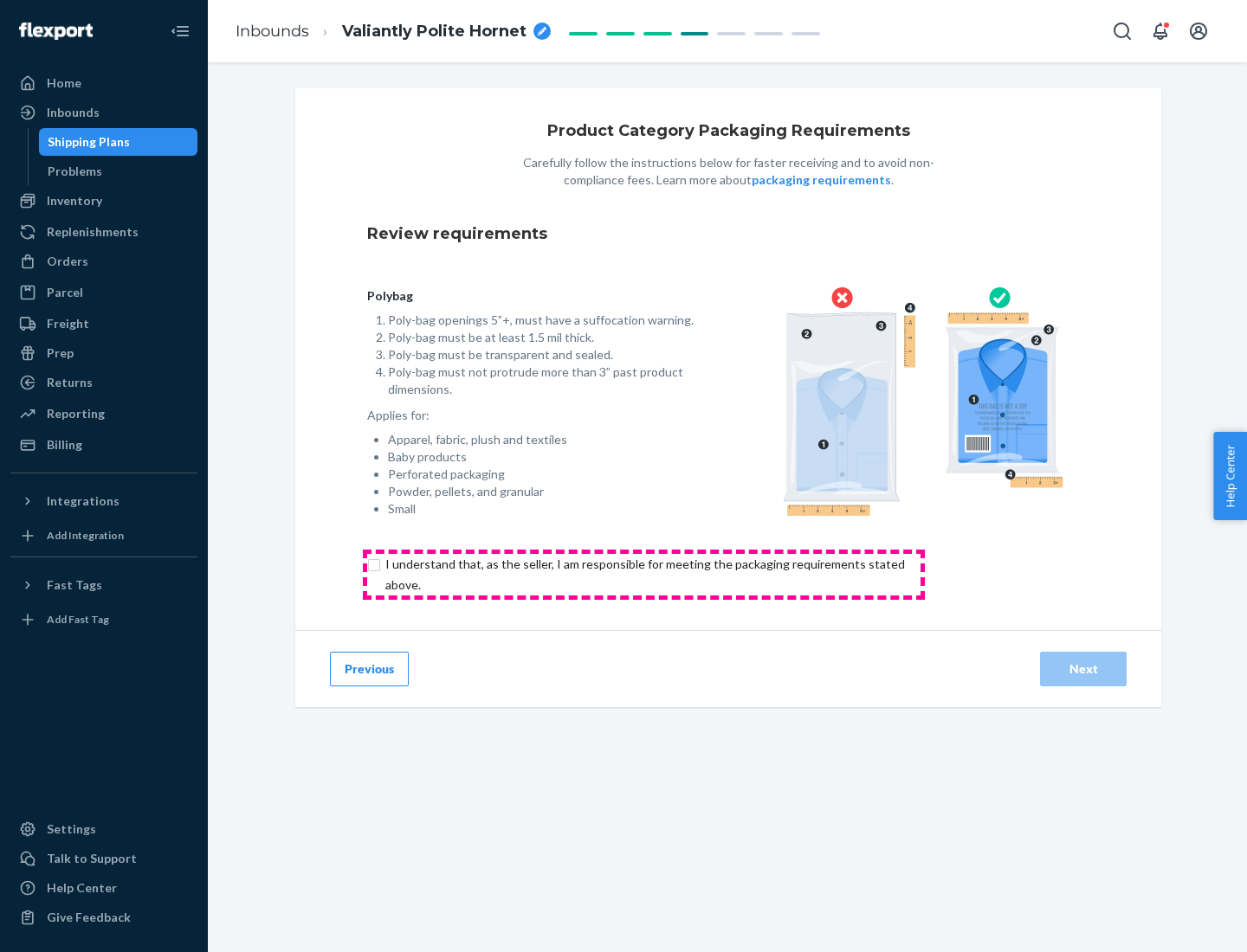
click at [643, 574] on input "checkbox" at bounding box center [655, 574] width 576 height 42
checkbox input "true"
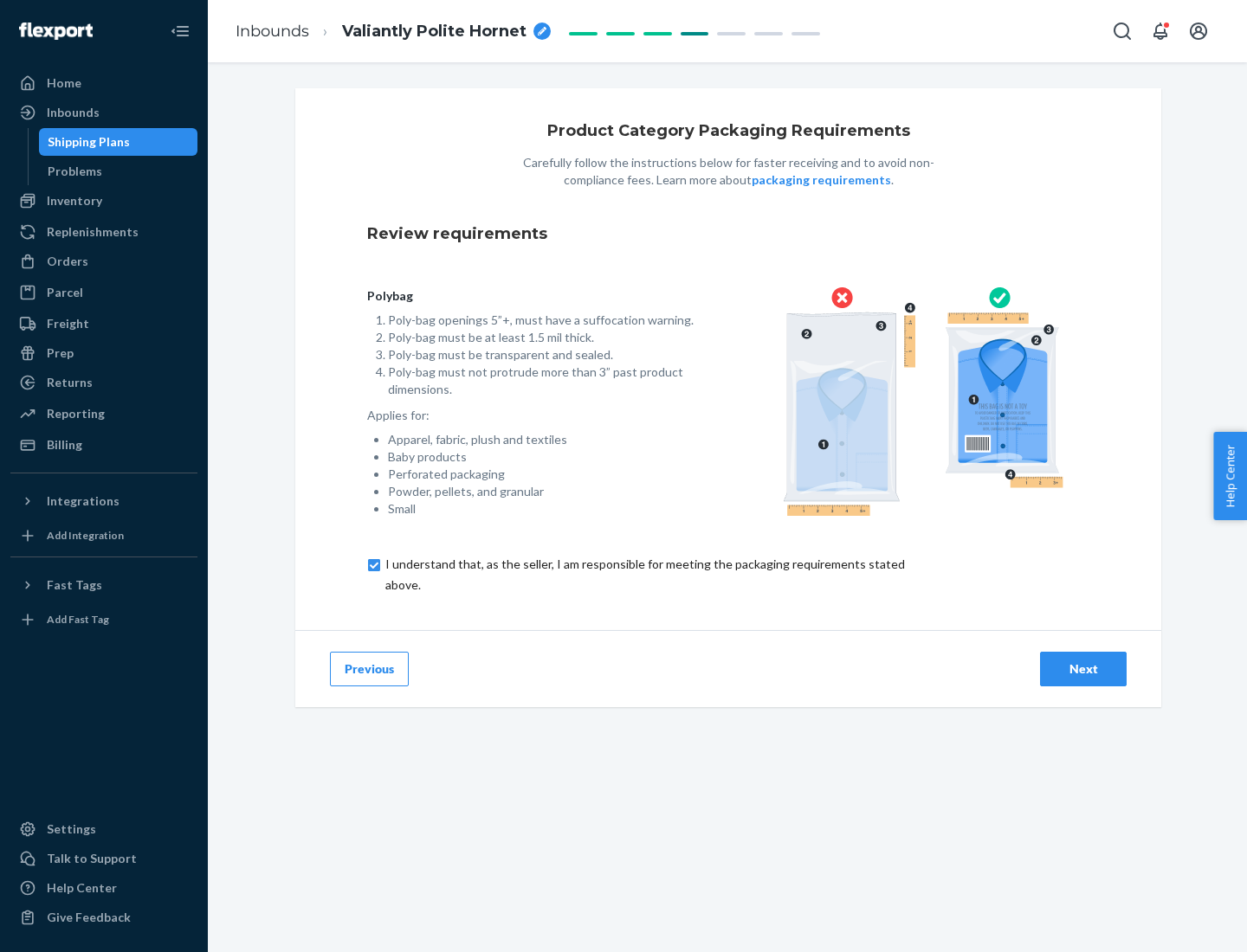
click at [1083, 668] on div "Next" at bounding box center [1083, 669] width 57 height 18
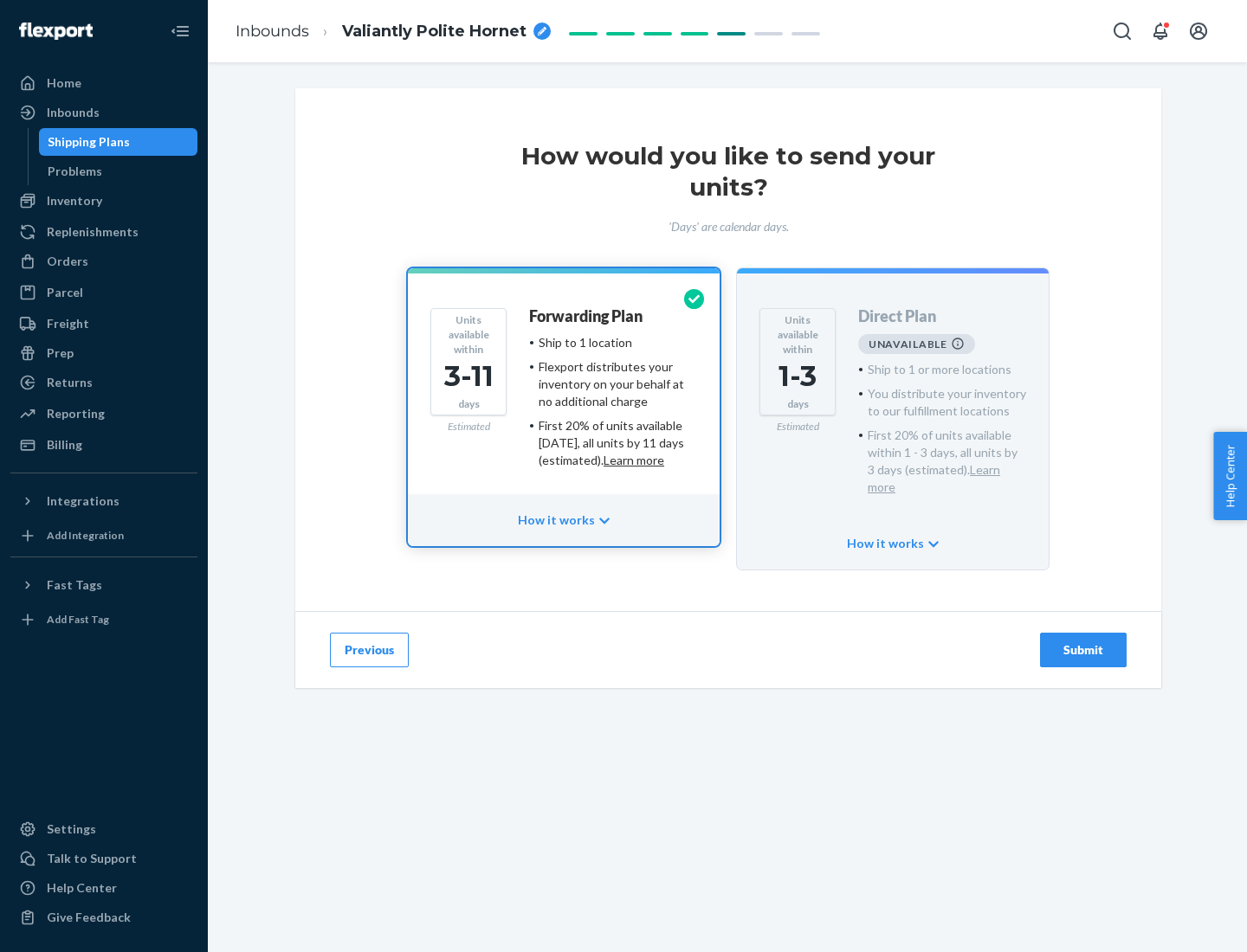
click at [587, 316] on h4 "Forwarding Plan" at bounding box center [586, 317] width 114 height 18
click at [1083, 641] on div "Submit" at bounding box center [1083, 650] width 57 height 18
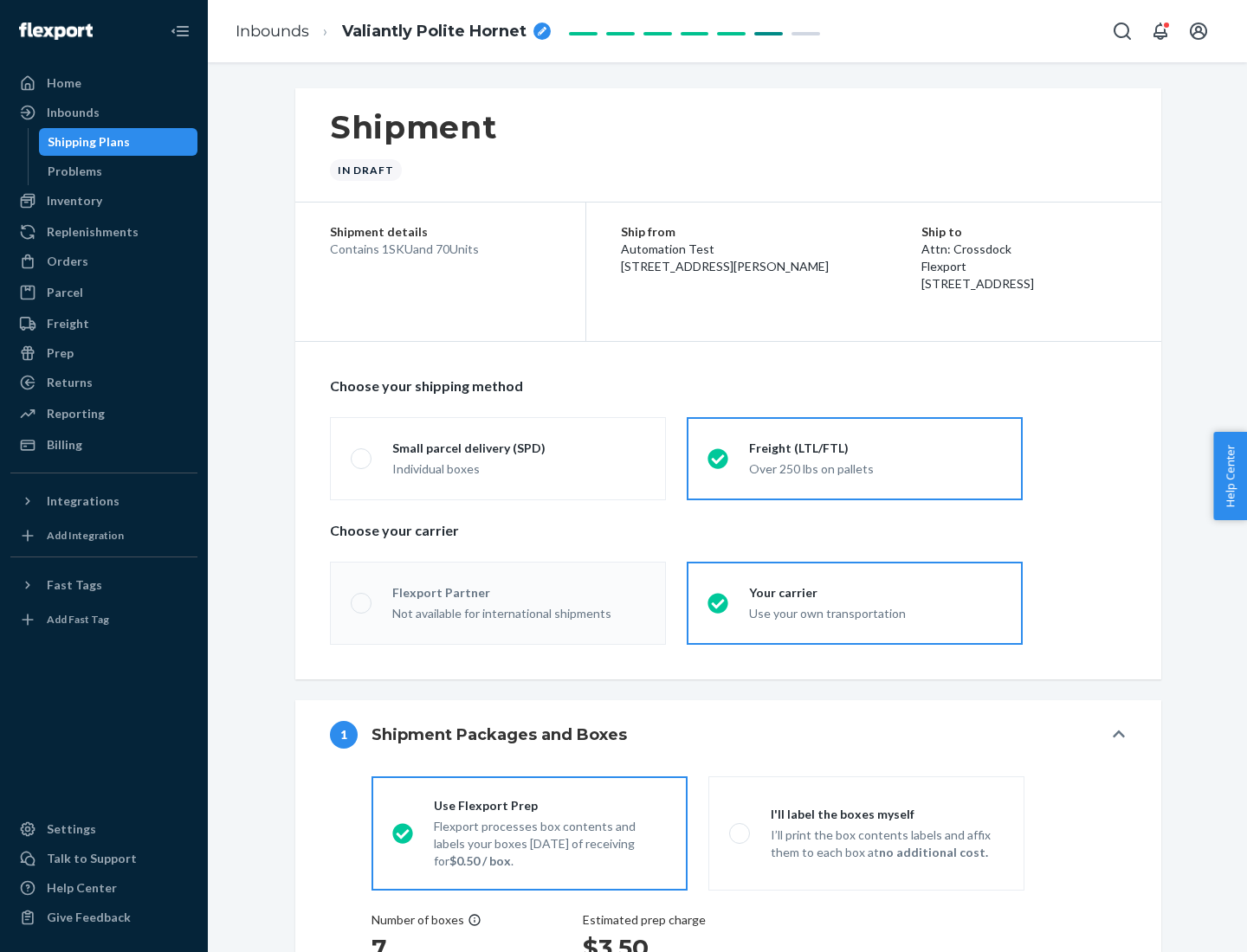
radio input "true"
radio input "false"
radio input "true"
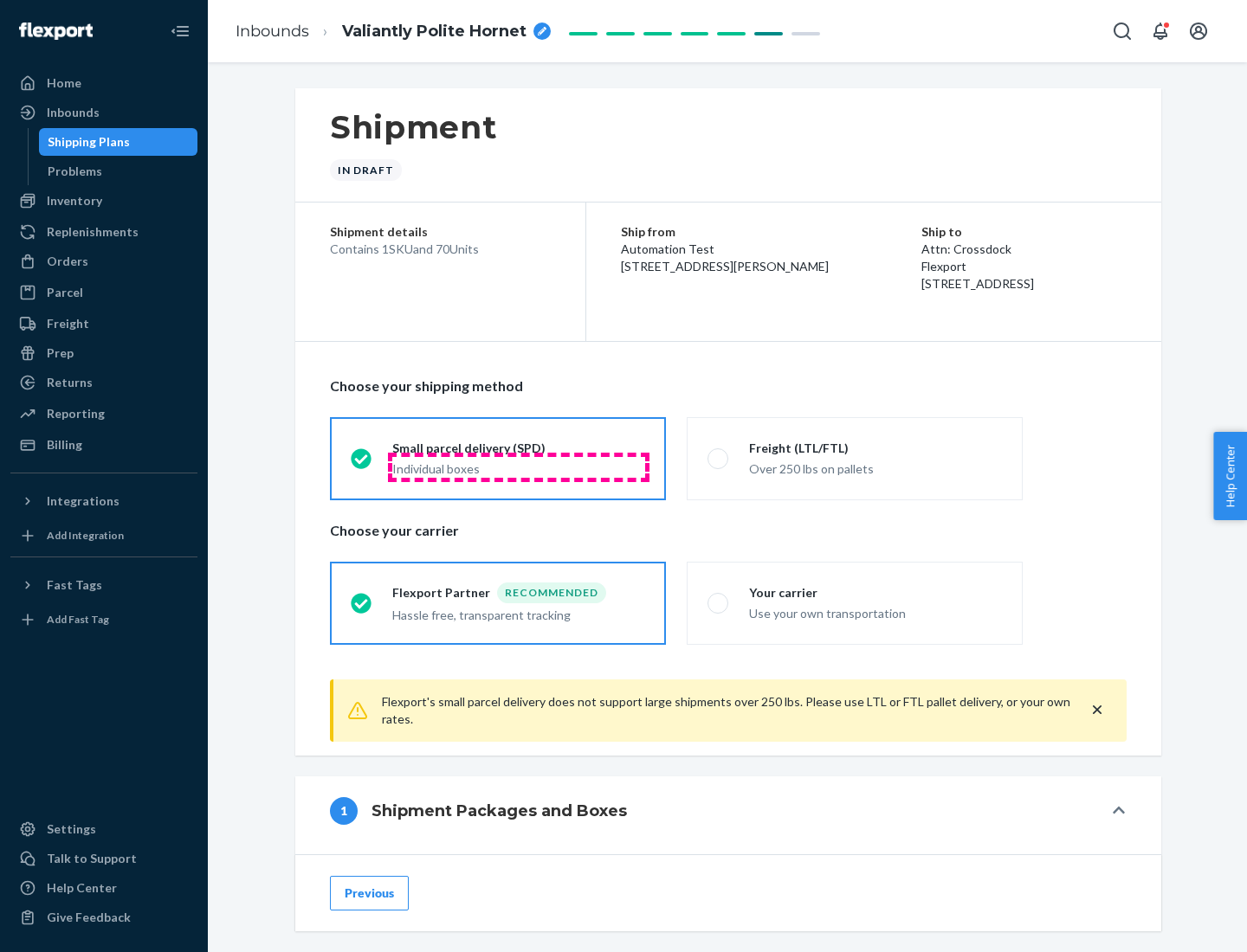
click at [518, 467] on div "Individual boxes" at bounding box center [518, 469] width 253 height 18
click at [362, 464] on input "Small parcel delivery (SPD) Individual boxes" at bounding box center [356, 458] width 12 height 12
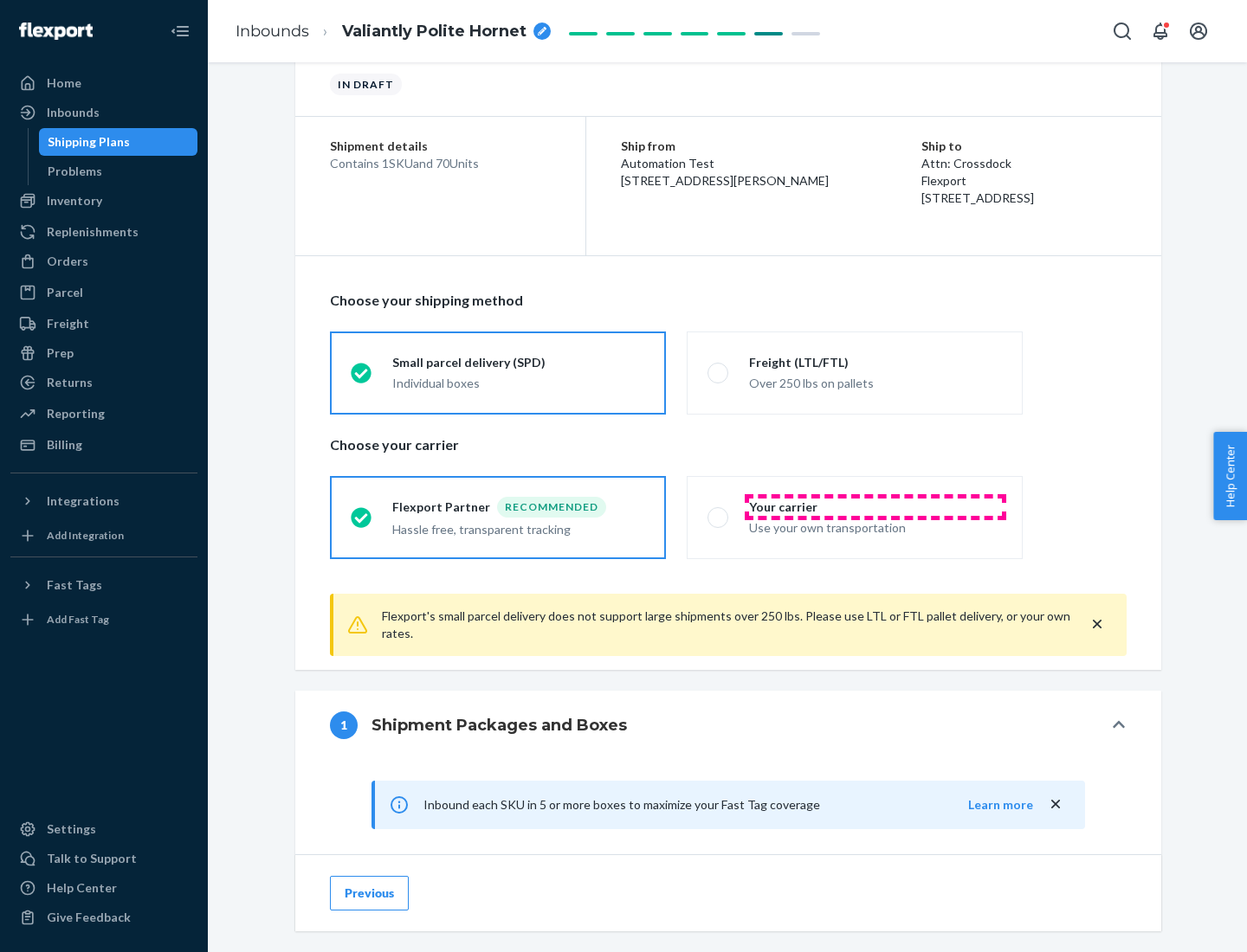
click at [875, 507] on div "Your carrier" at bounding box center [875, 507] width 253 height 18
click at [719, 512] on input "Your carrier Use your own transportation" at bounding box center [713, 517] width 12 height 12
radio input "true"
radio input "false"
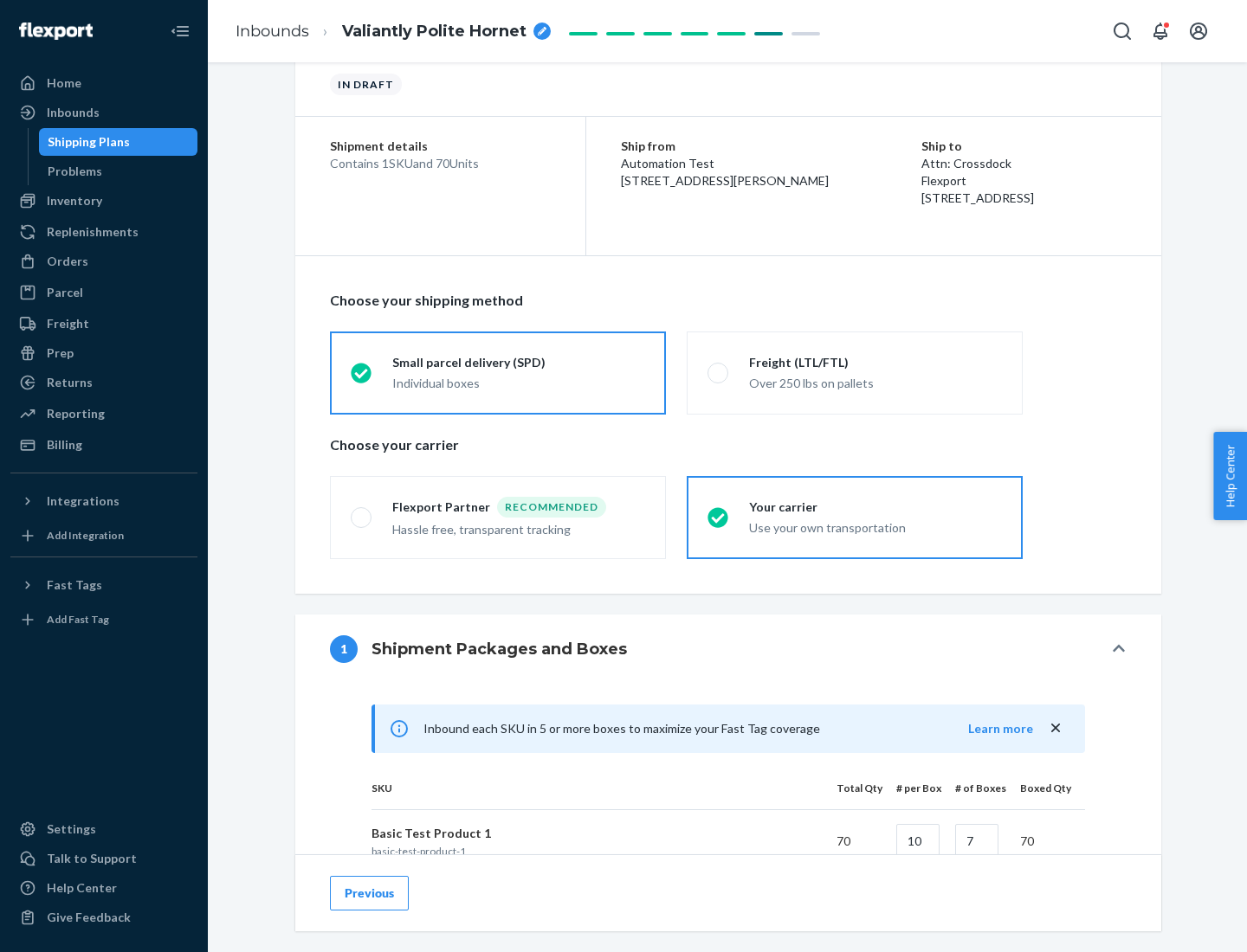
scroll to position [420, 0]
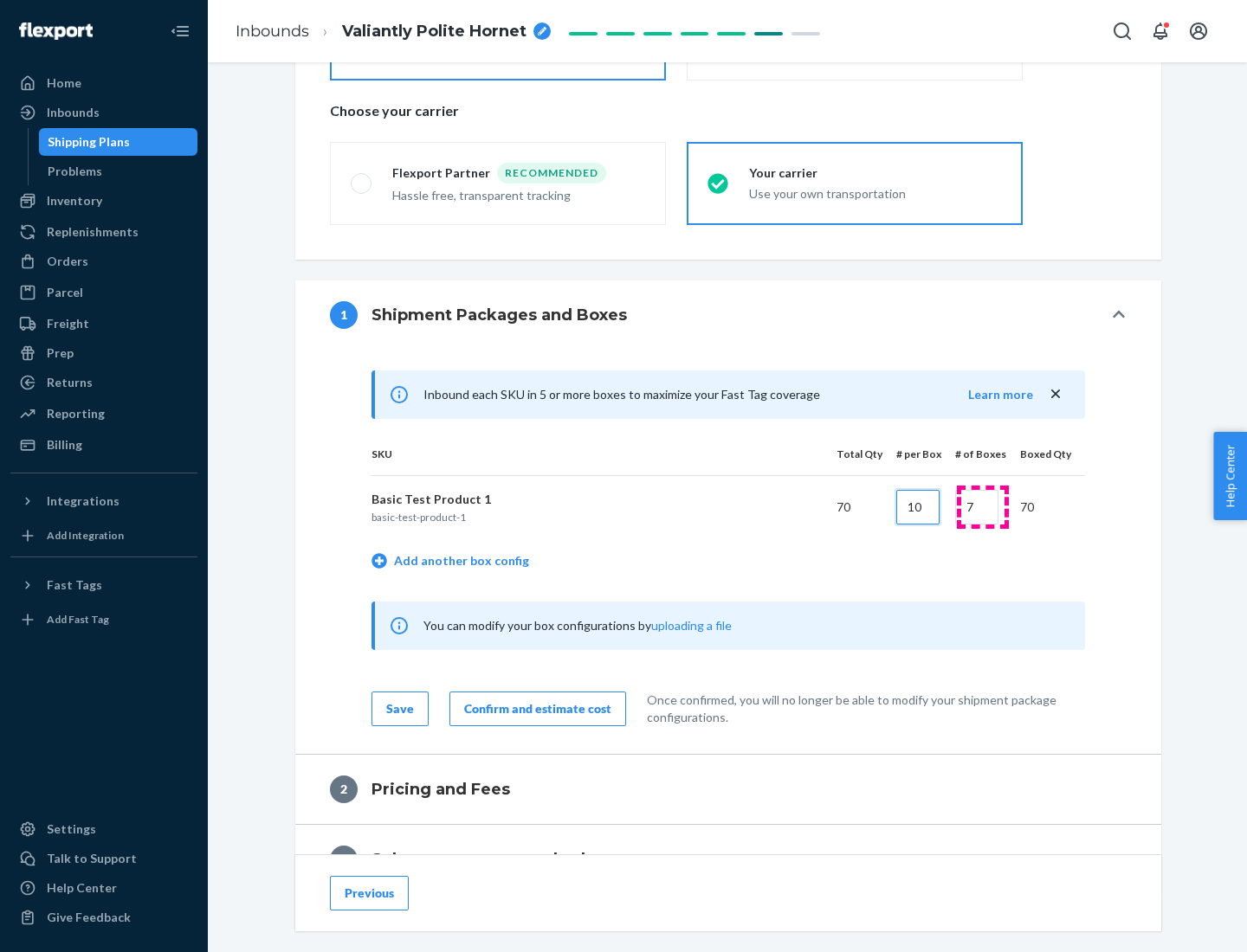
type input "10"
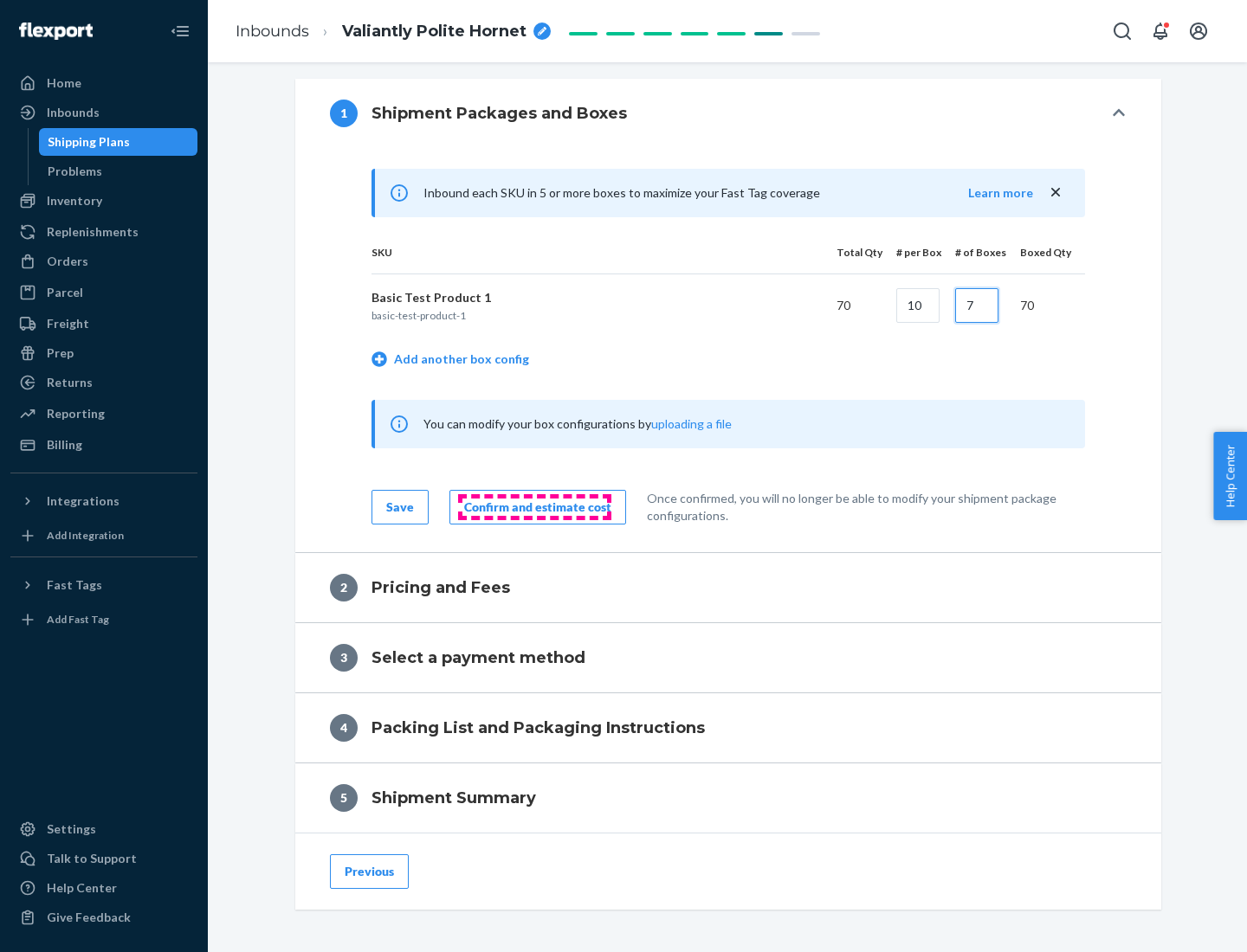
type input "7"
click at [534, 507] on div "Confirm and estimate cost" at bounding box center [538, 507] width 147 height 18
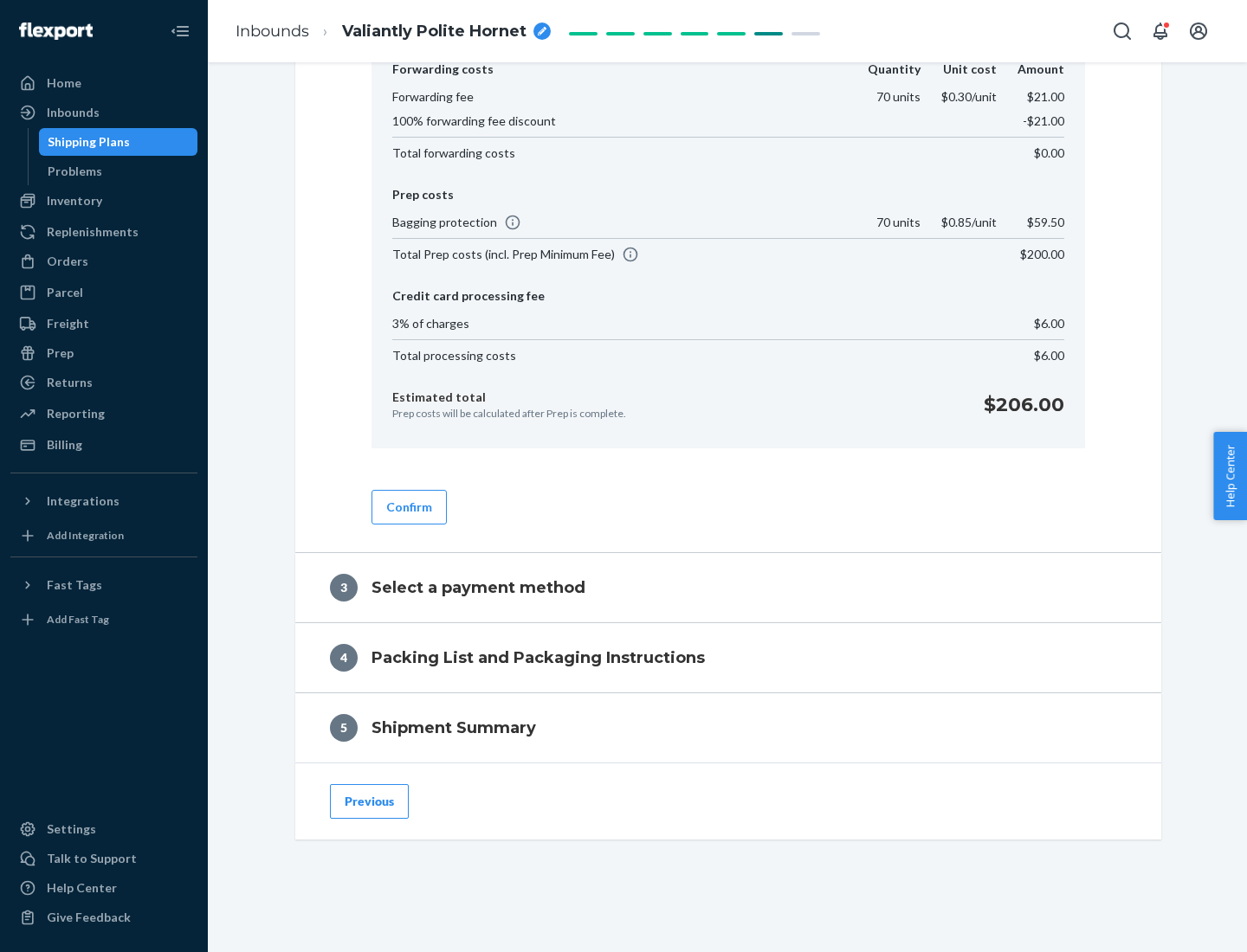
click at [407, 507] on button "Confirm" at bounding box center [409, 507] width 75 height 35
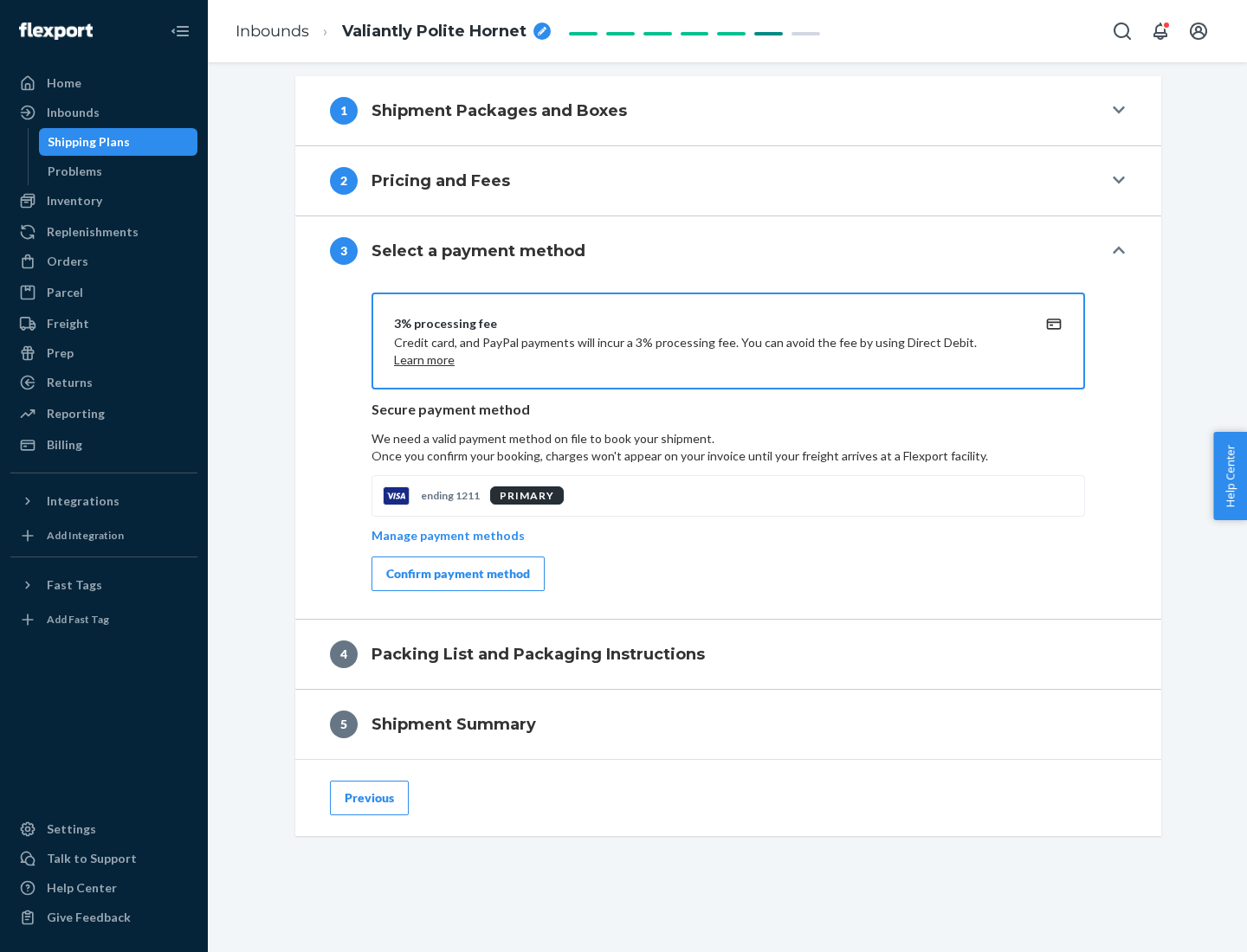
scroll to position [624, 0]
click at [456, 574] on div "Confirm payment method" at bounding box center [458, 574] width 144 height 18
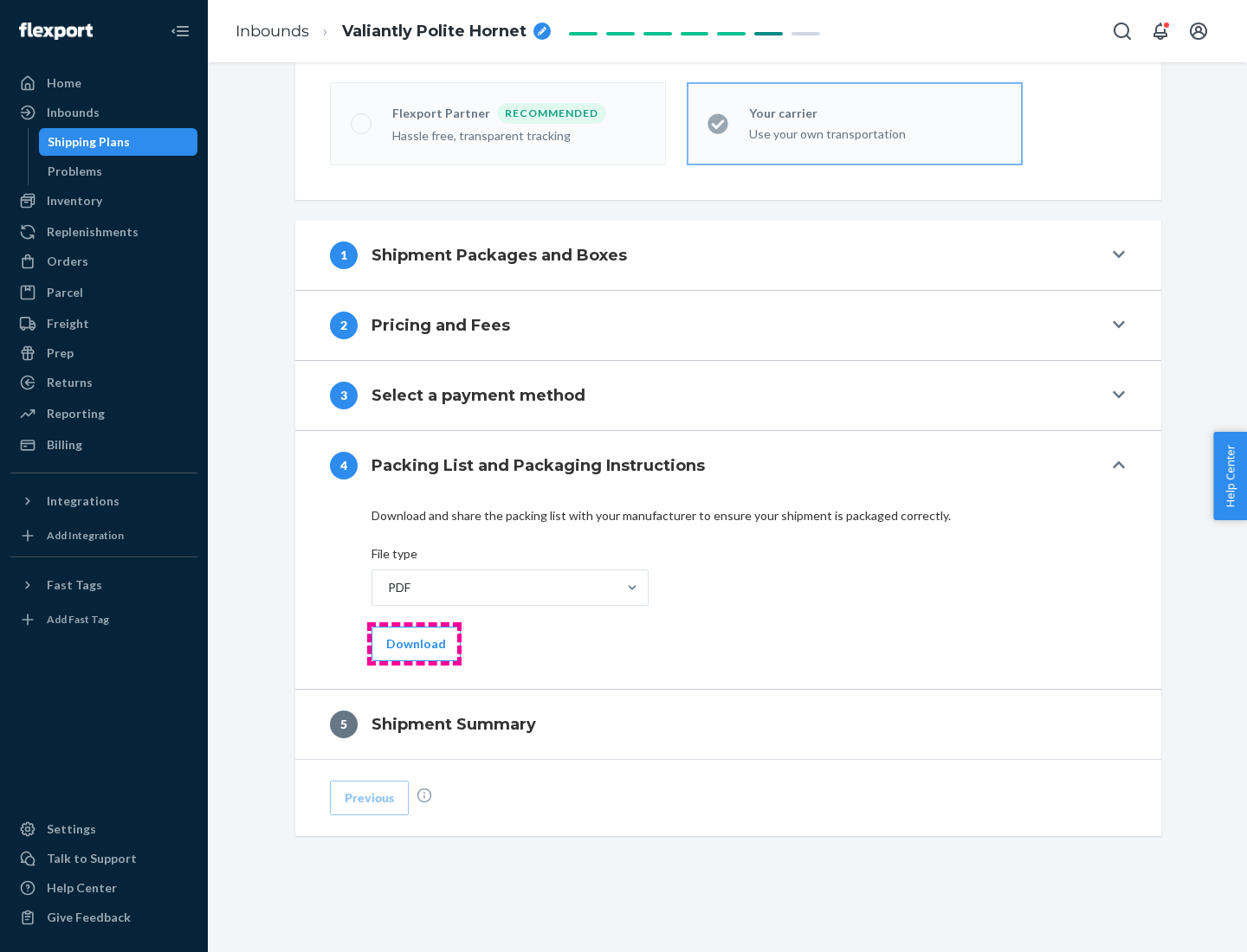
click at [414, 643] on button "Download" at bounding box center [416, 643] width 89 height 35
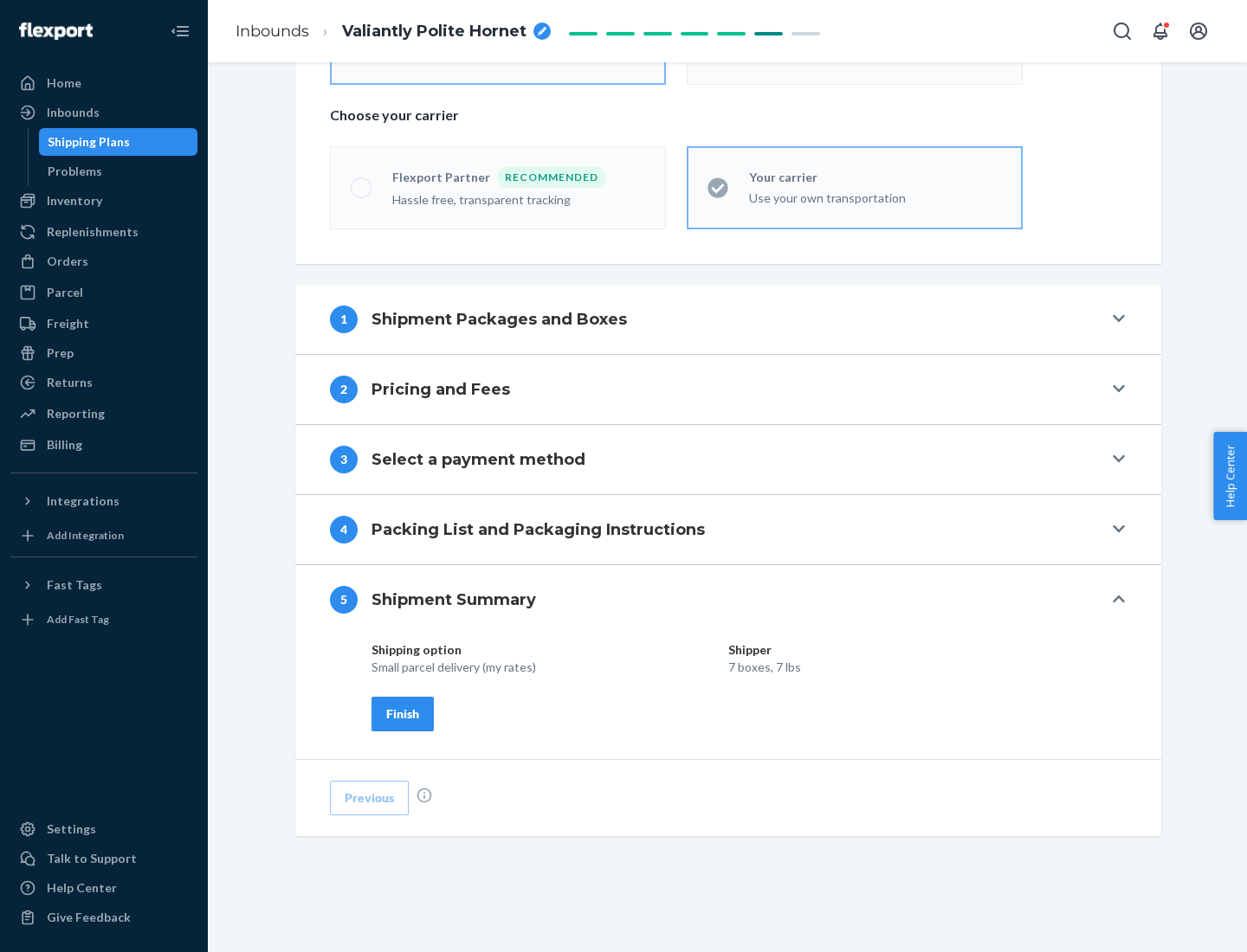
scroll to position [415, 0]
